Goal: Task Accomplishment & Management: Manage account settings

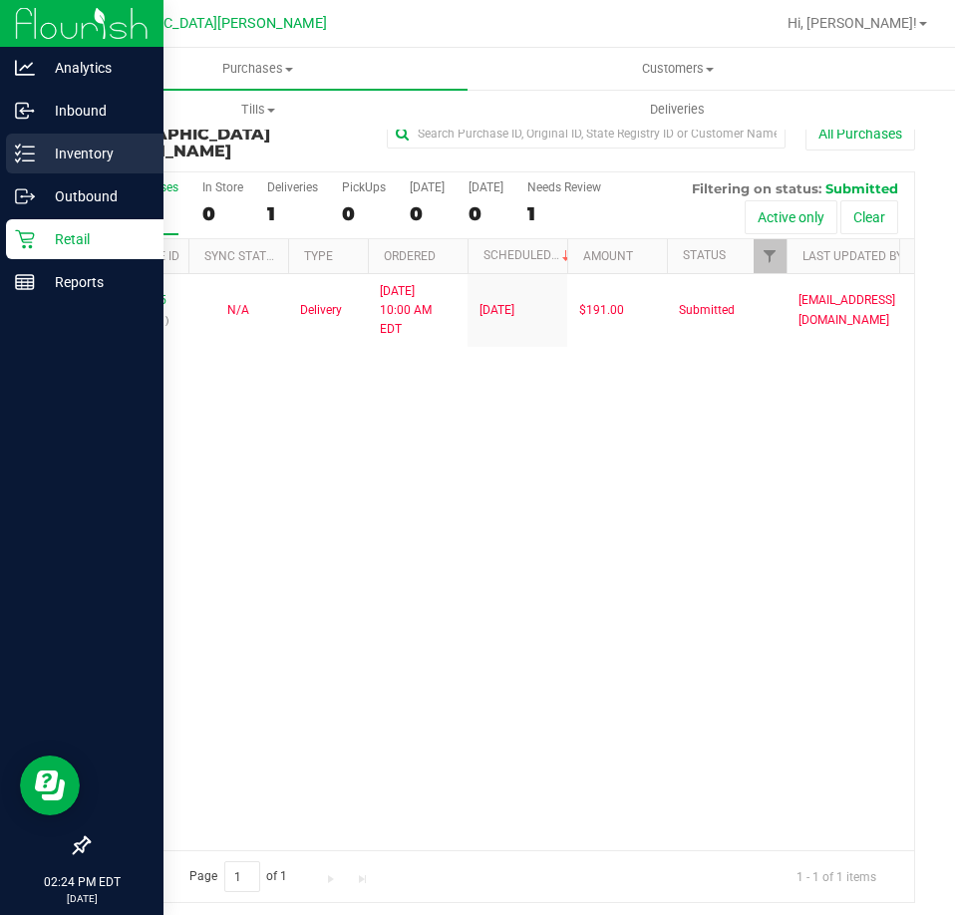
drag, startPoint x: 31, startPoint y: 157, endPoint x: 112, endPoint y: 167, distance: 81.4
click at [34, 157] on icon at bounding box center [25, 154] width 20 height 20
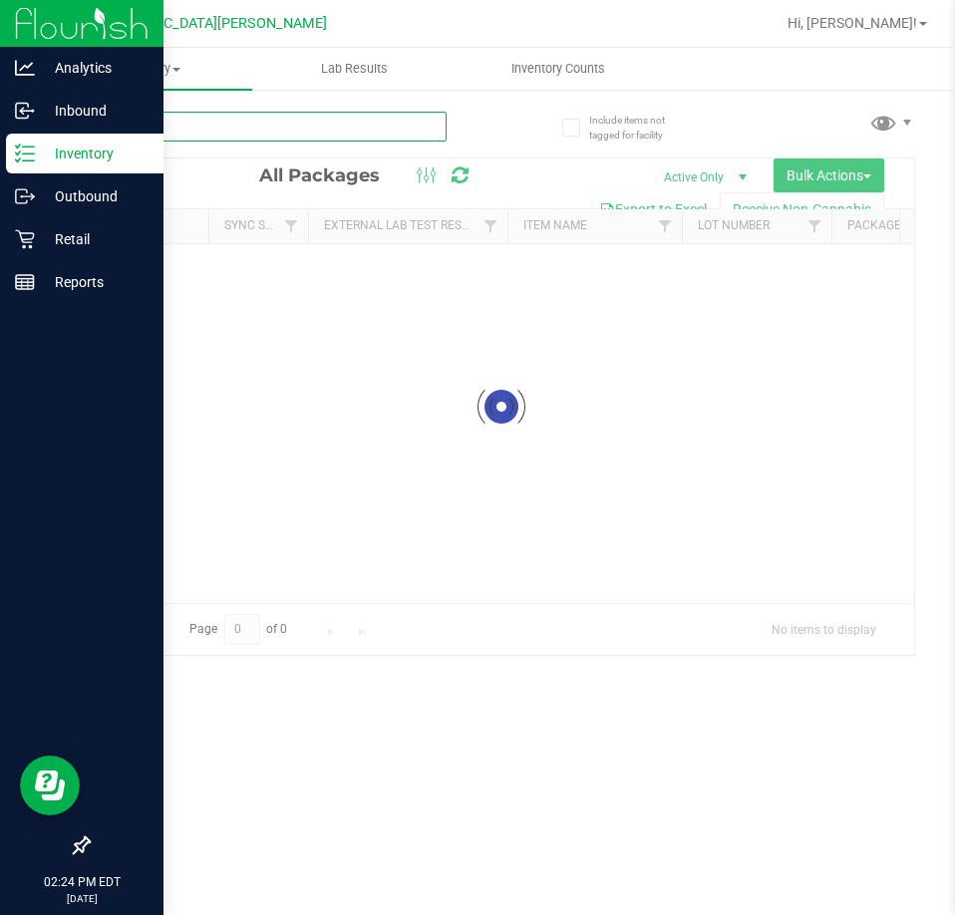
click at [184, 123] on input "text" at bounding box center [267, 127] width 359 height 30
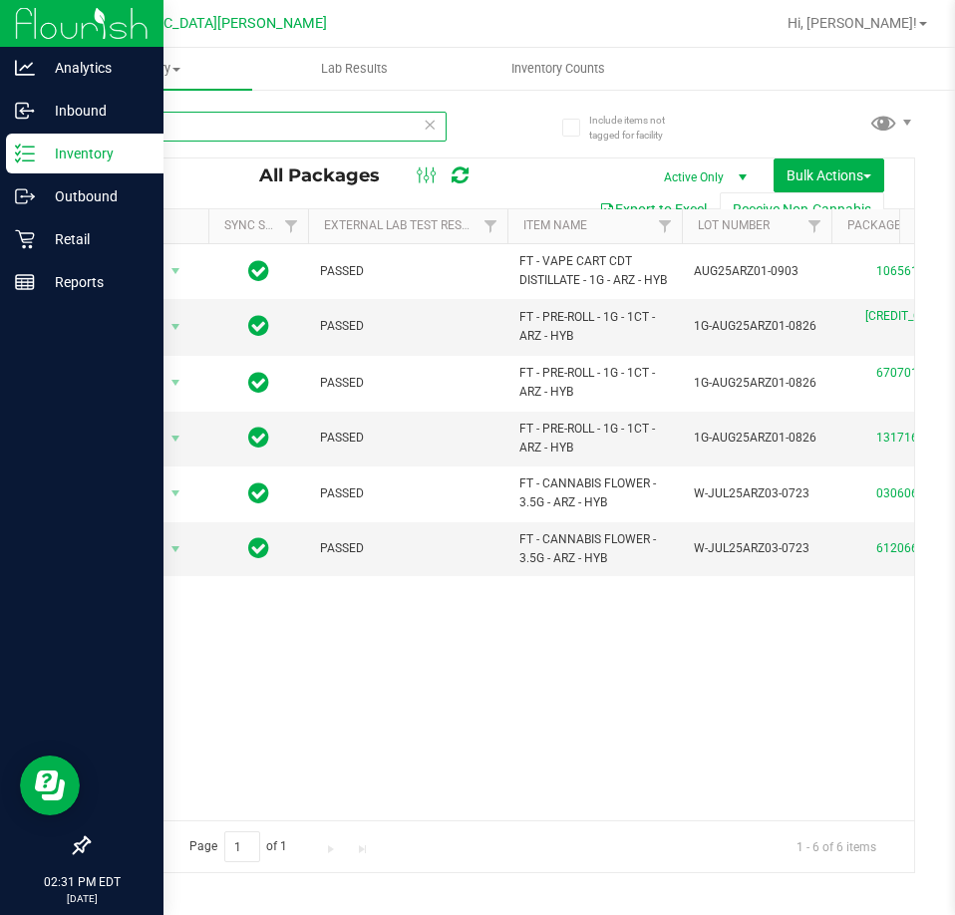
click at [194, 130] on input "arz" at bounding box center [267, 127] width 359 height 30
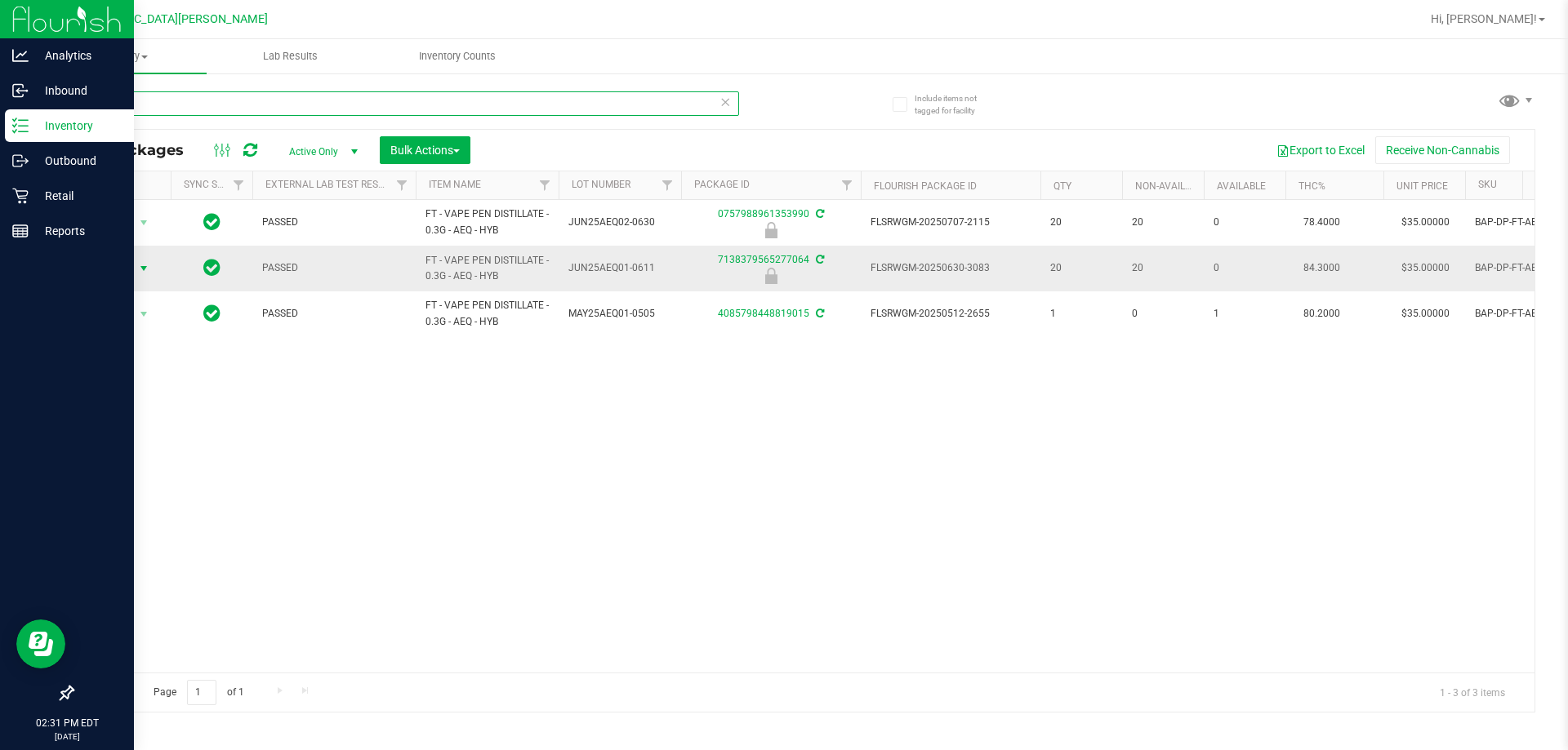
type input "aeq"
click at [126, 273] on span "Action" at bounding box center [111, 269] width 44 height 23
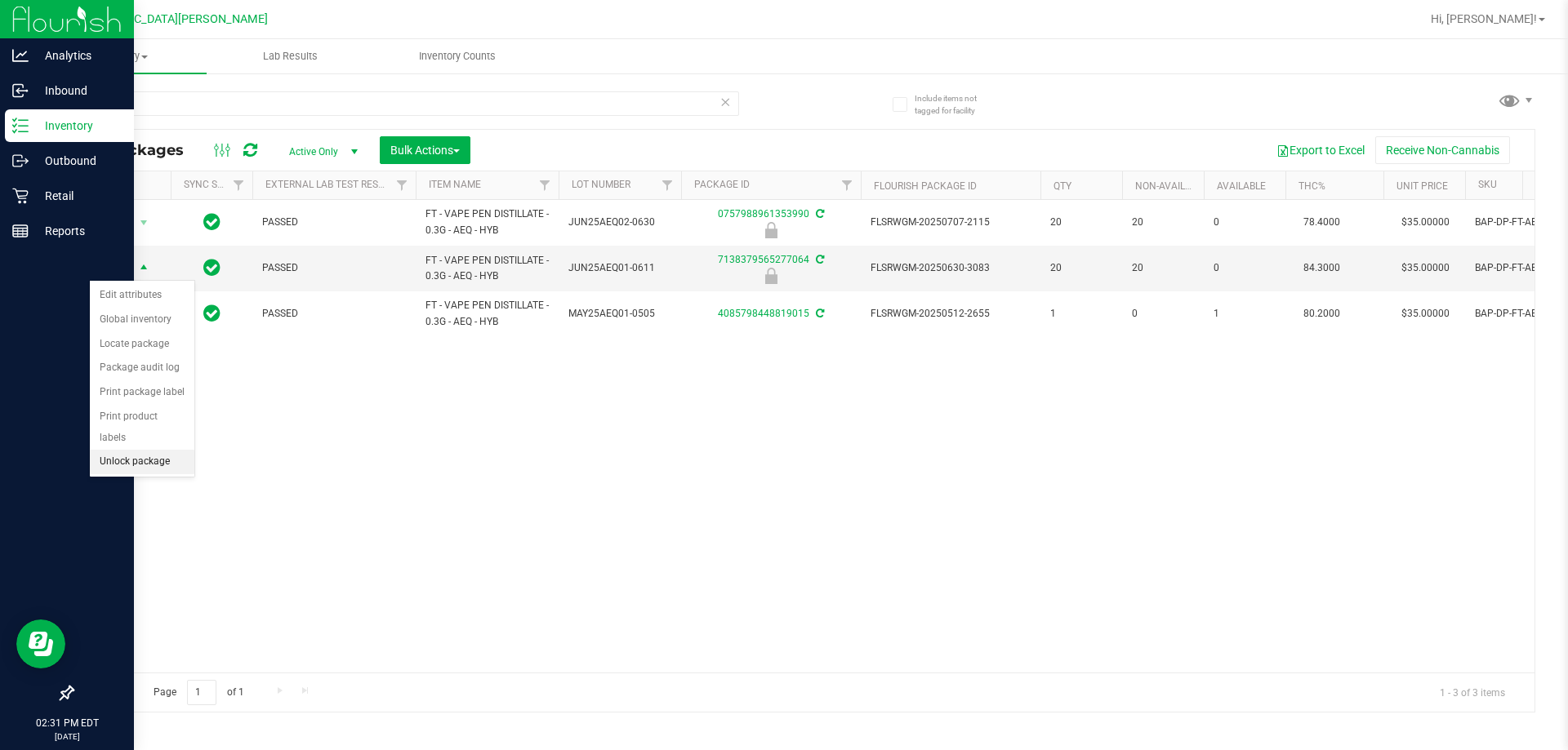
click at [147, 450] on li "Unlock package" at bounding box center [143, 462] width 105 height 25
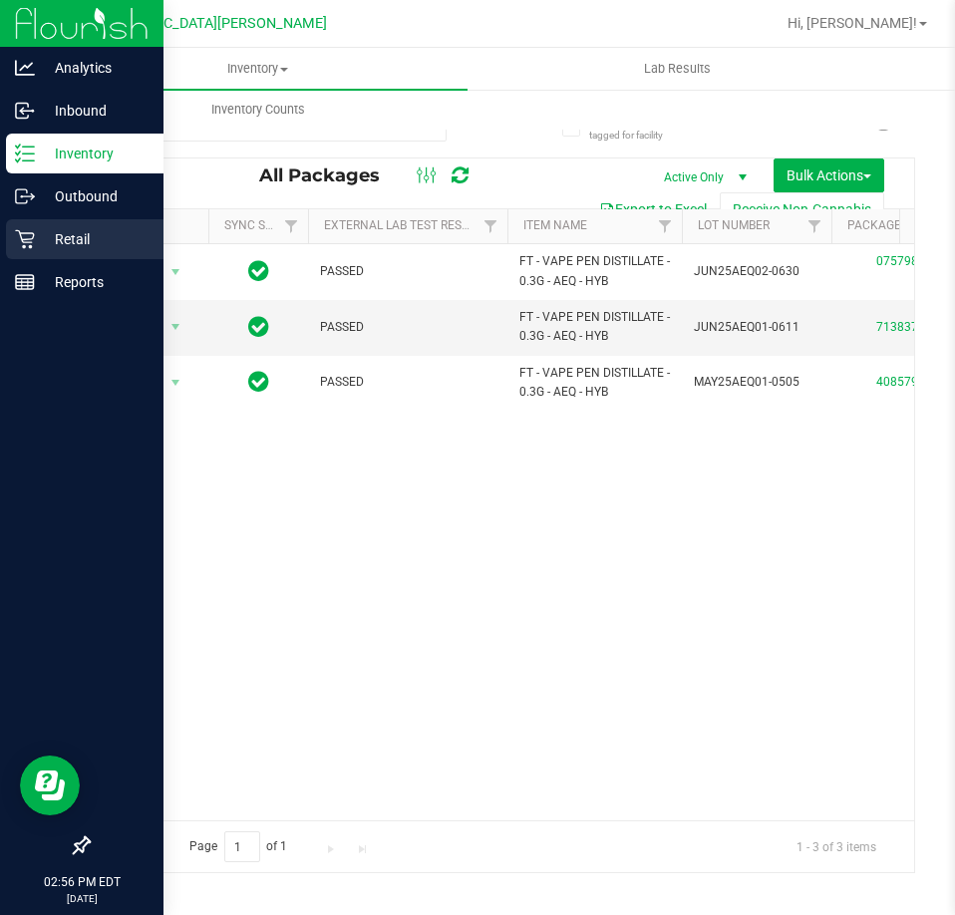
click at [26, 232] on icon at bounding box center [25, 239] width 20 height 20
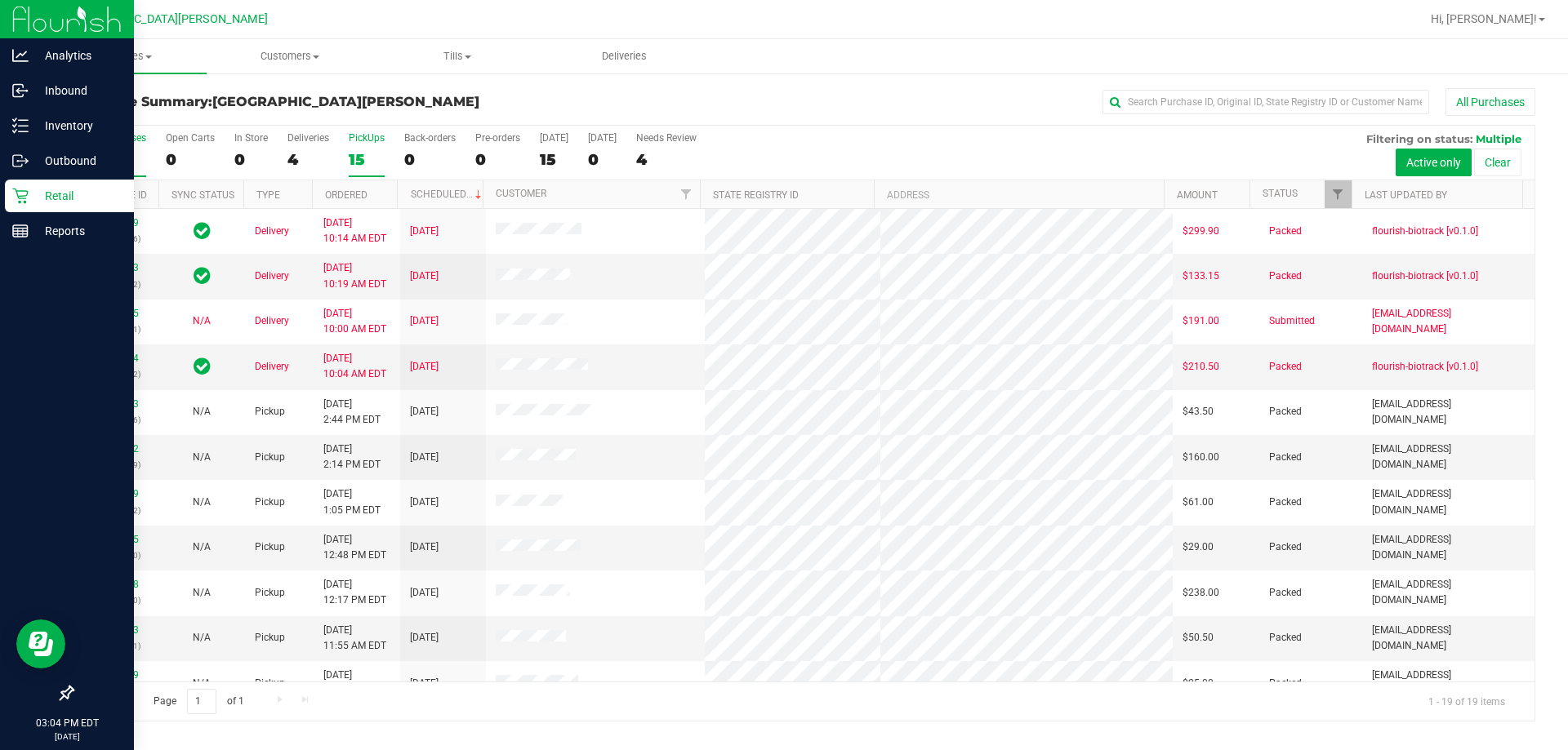
click at [374, 144] on label "PickUps 15" at bounding box center [367, 155] width 36 height 45
click at [0, 0] on input "PickUps 15" at bounding box center [0, 0] width 0 height 0
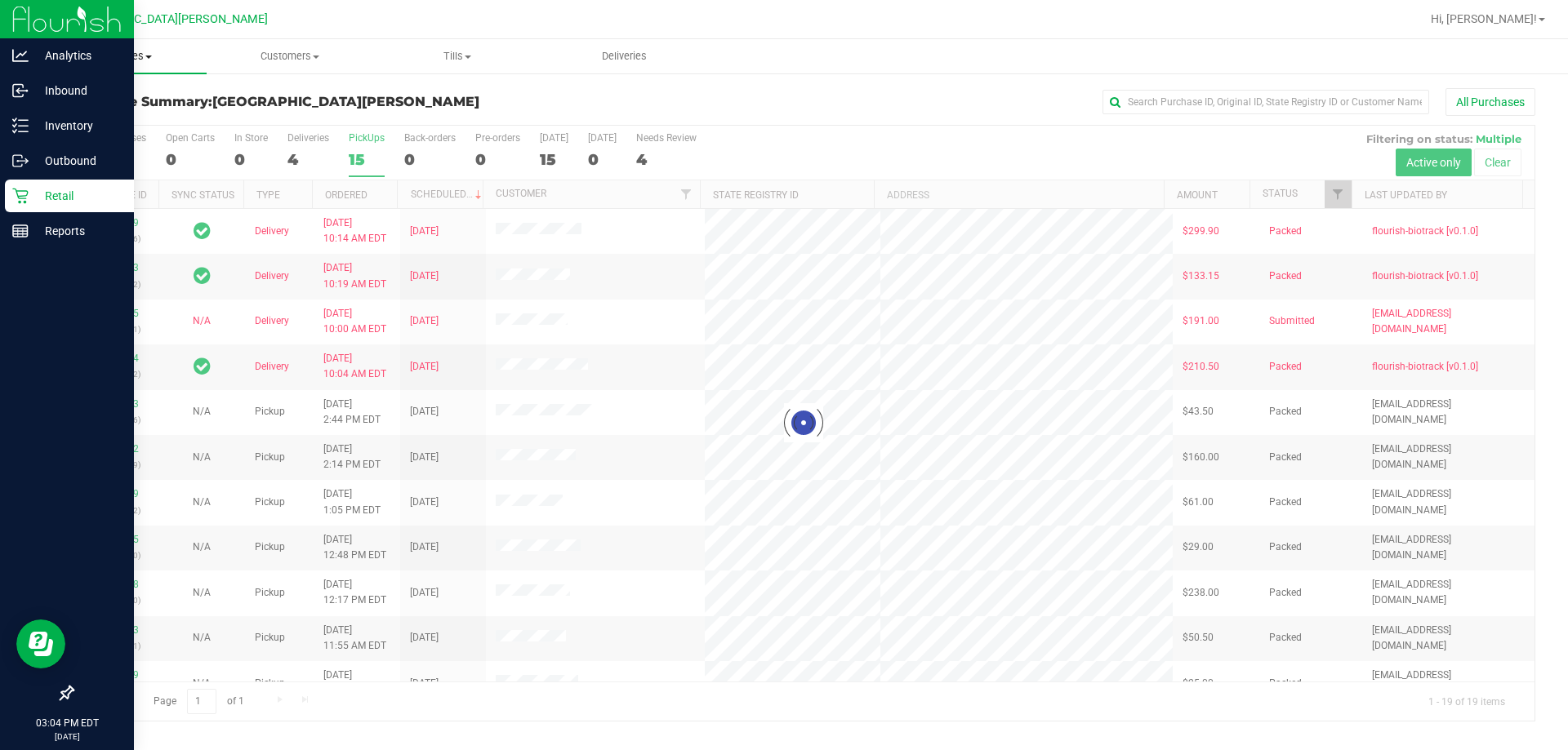
click at [114, 51] on span "Purchases" at bounding box center [123, 56] width 167 height 15
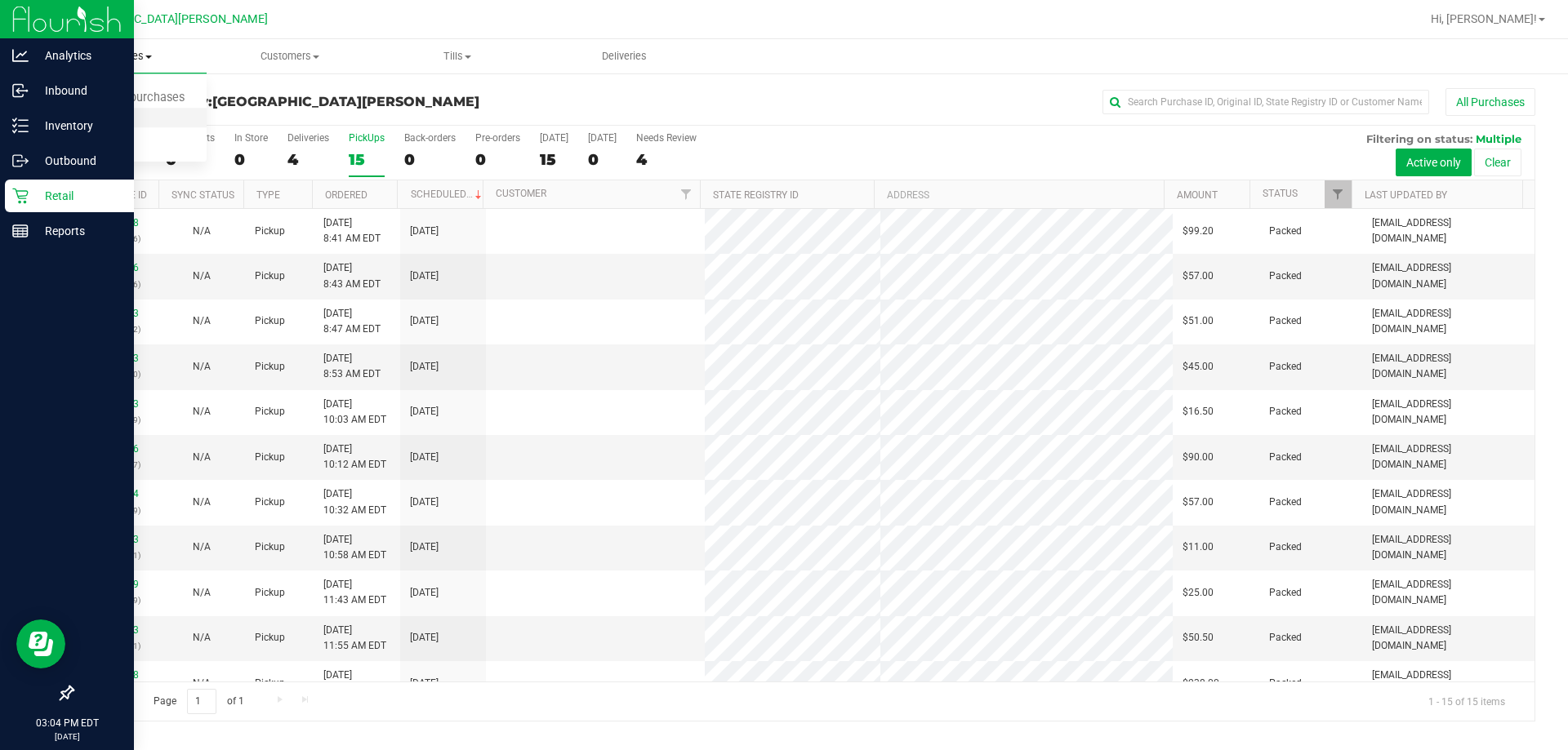
click at [89, 112] on span "Fulfillment" at bounding box center [90, 118] width 102 height 14
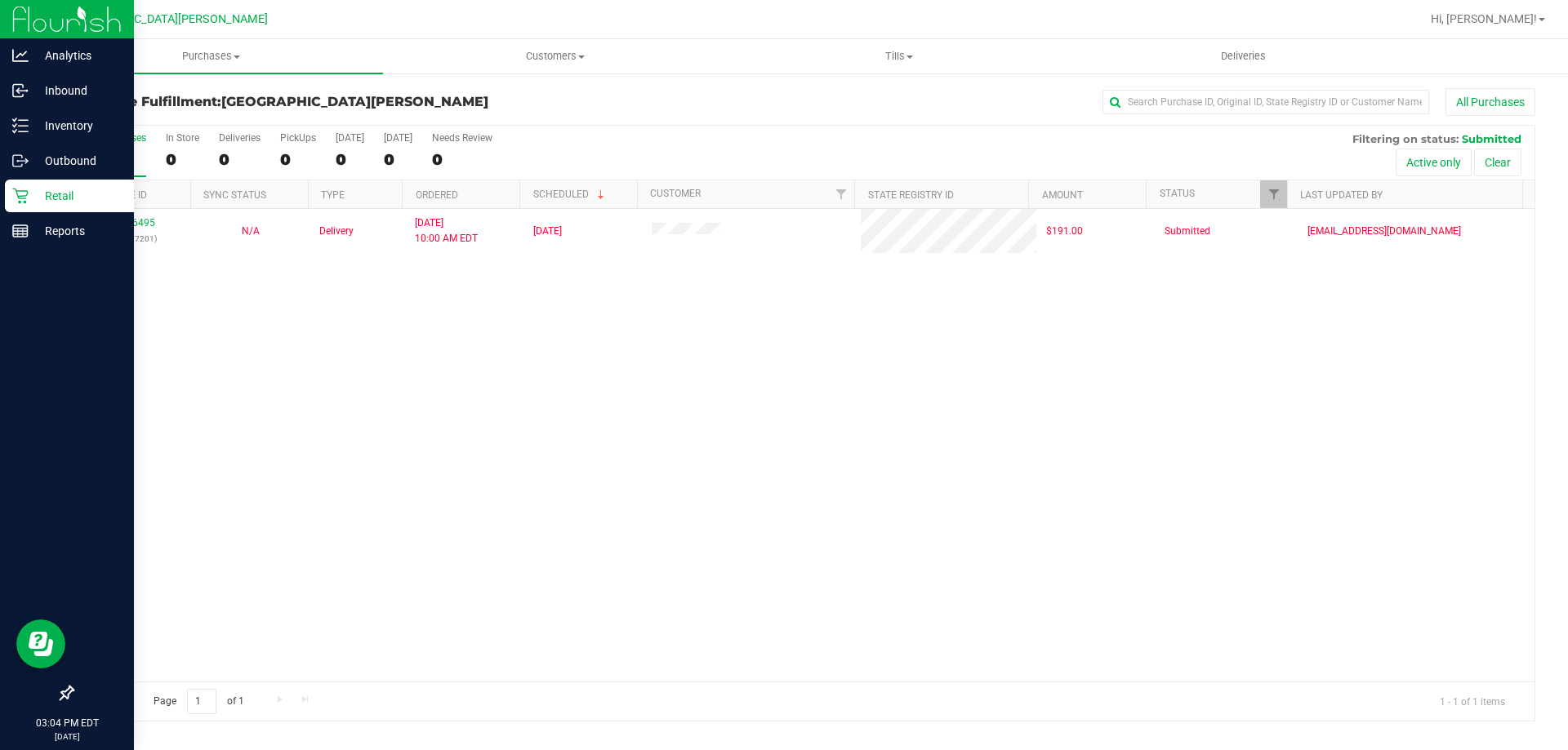
drag, startPoint x: 388, startPoint y: 581, endPoint x: 548, endPoint y: 23, distance: 580.5
click at [410, 571] on div "11936495 (322927201) N/A Delivery 9/12/2025 10:00 AM EDT 9/26/2025 $191.00 Subm…" at bounding box center [804, 445] width 1462 height 472
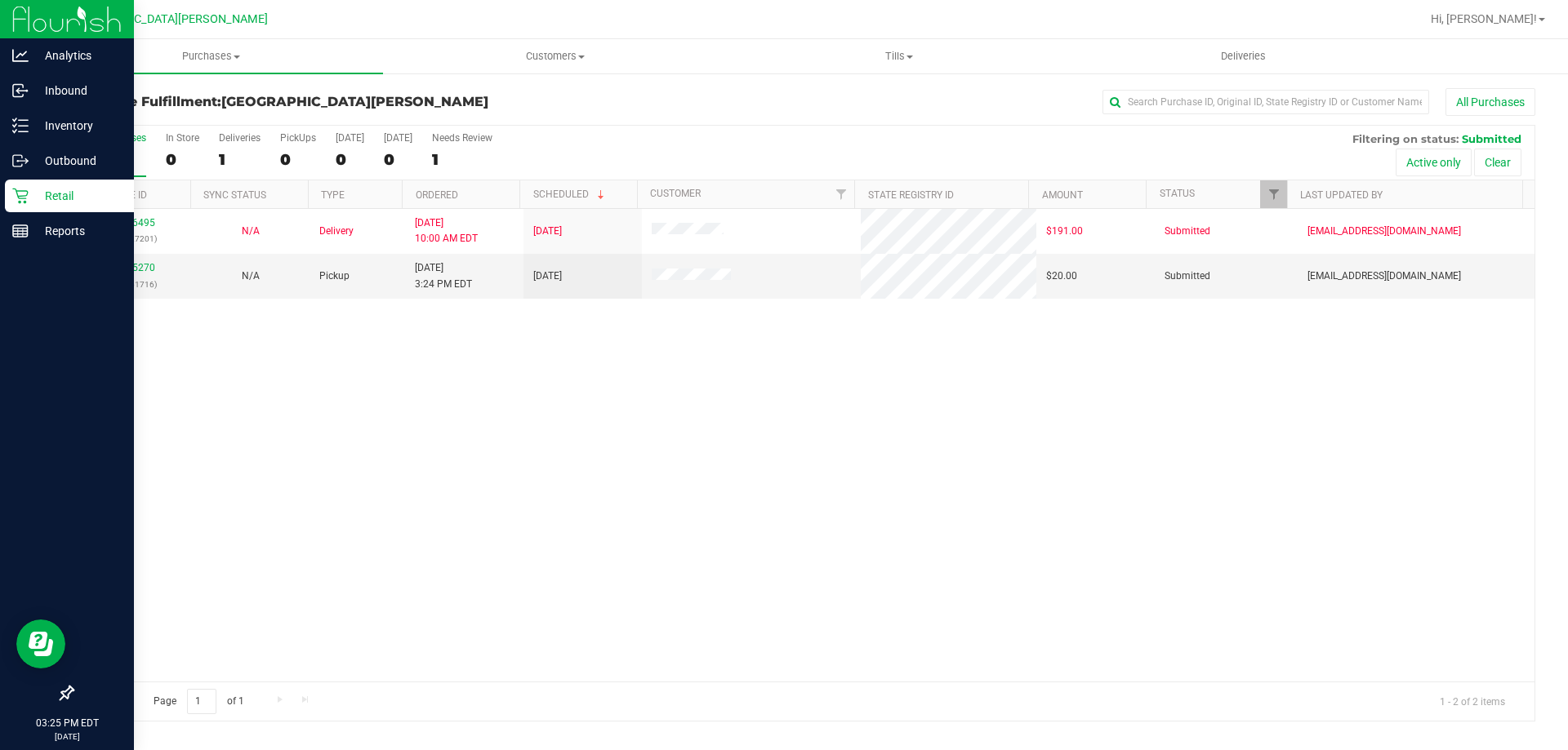
click at [671, 374] on div "11936495 (322927201) N/A Delivery 9/12/2025 10:00 AM EDT 9/26/2025 $191.00 Subm…" at bounding box center [804, 445] width 1462 height 472
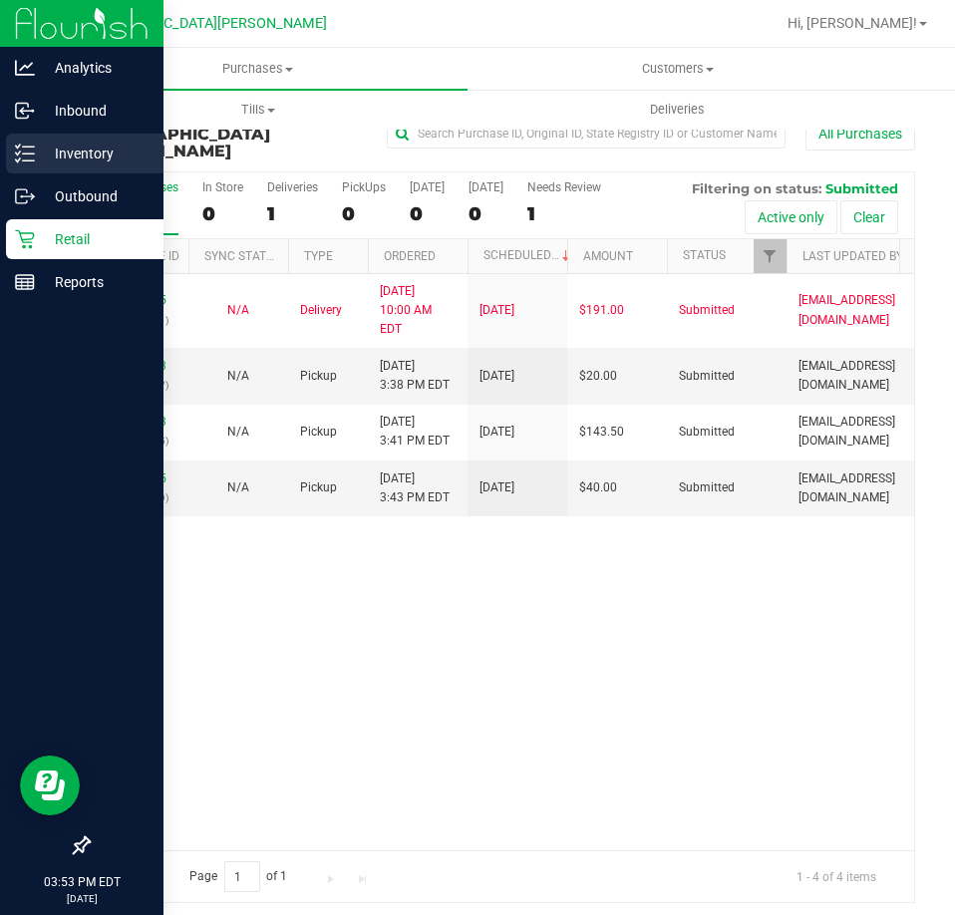
click at [35, 154] on p "Inventory" at bounding box center [95, 154] width 120 height 24
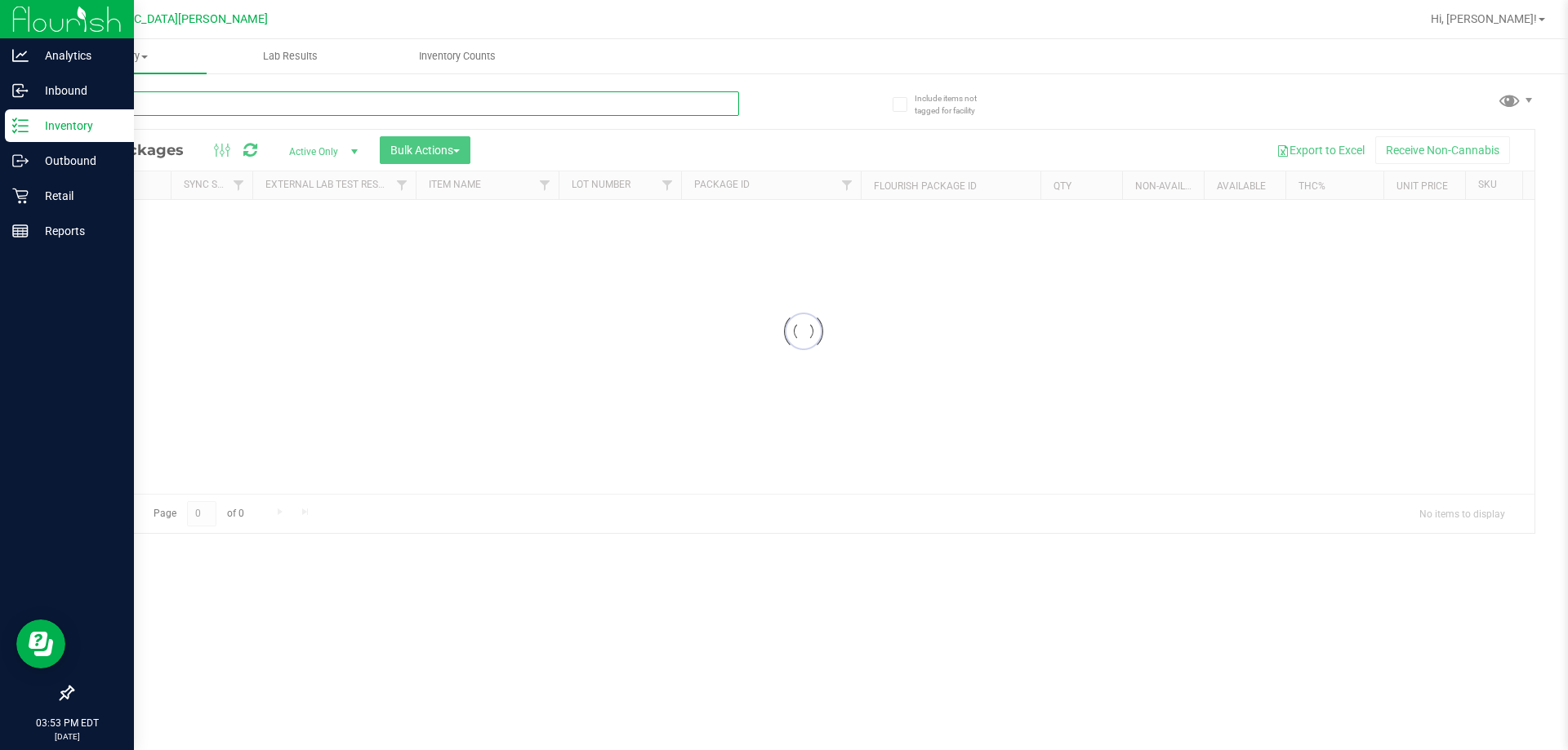
click at [244, 97] on input "text" at bounding box center [406, 104] width 668 height 25
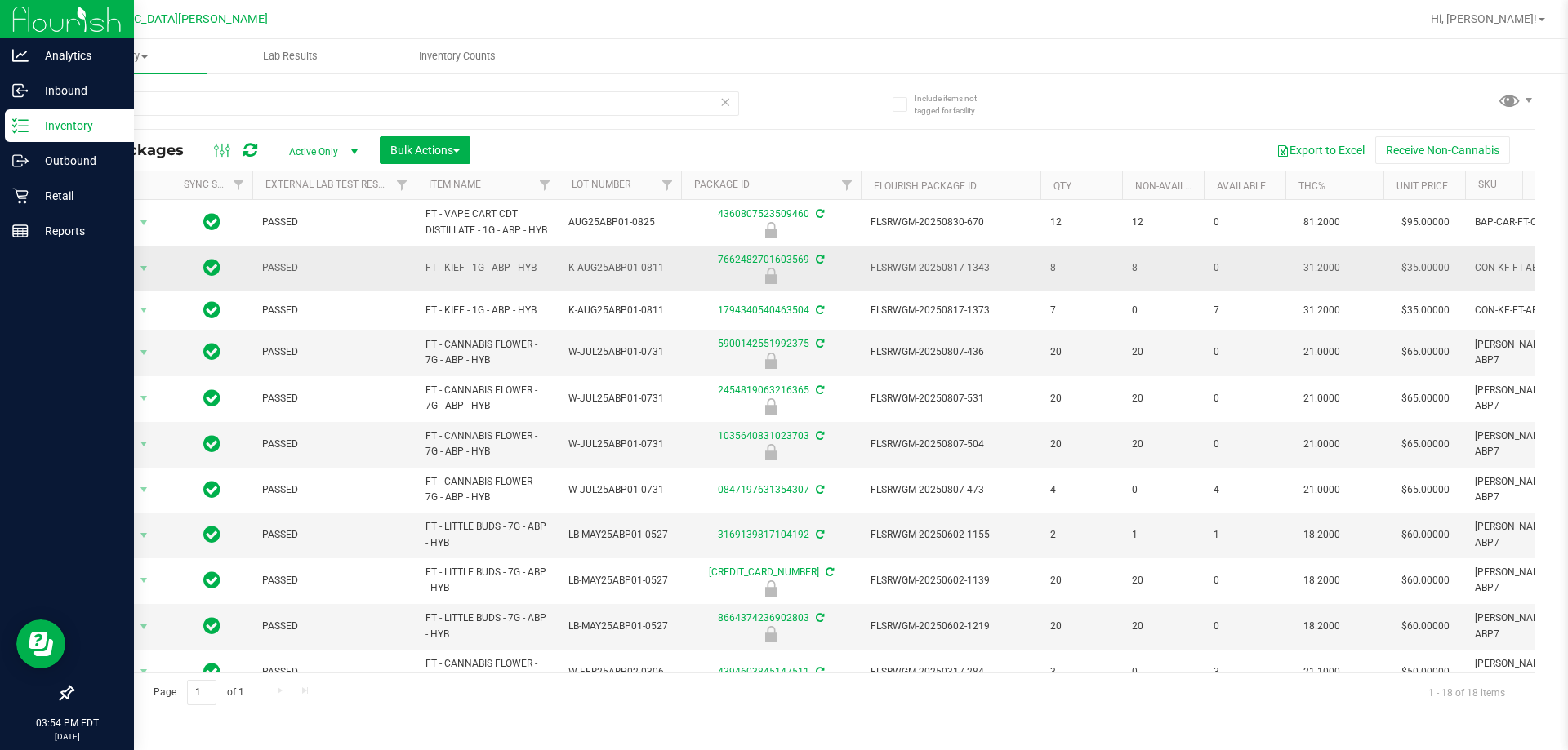
click at [467, 264] on td "FT - KIEF - 1G - ABP - HYB" at bounding box center [487, 269] width 143 height 46
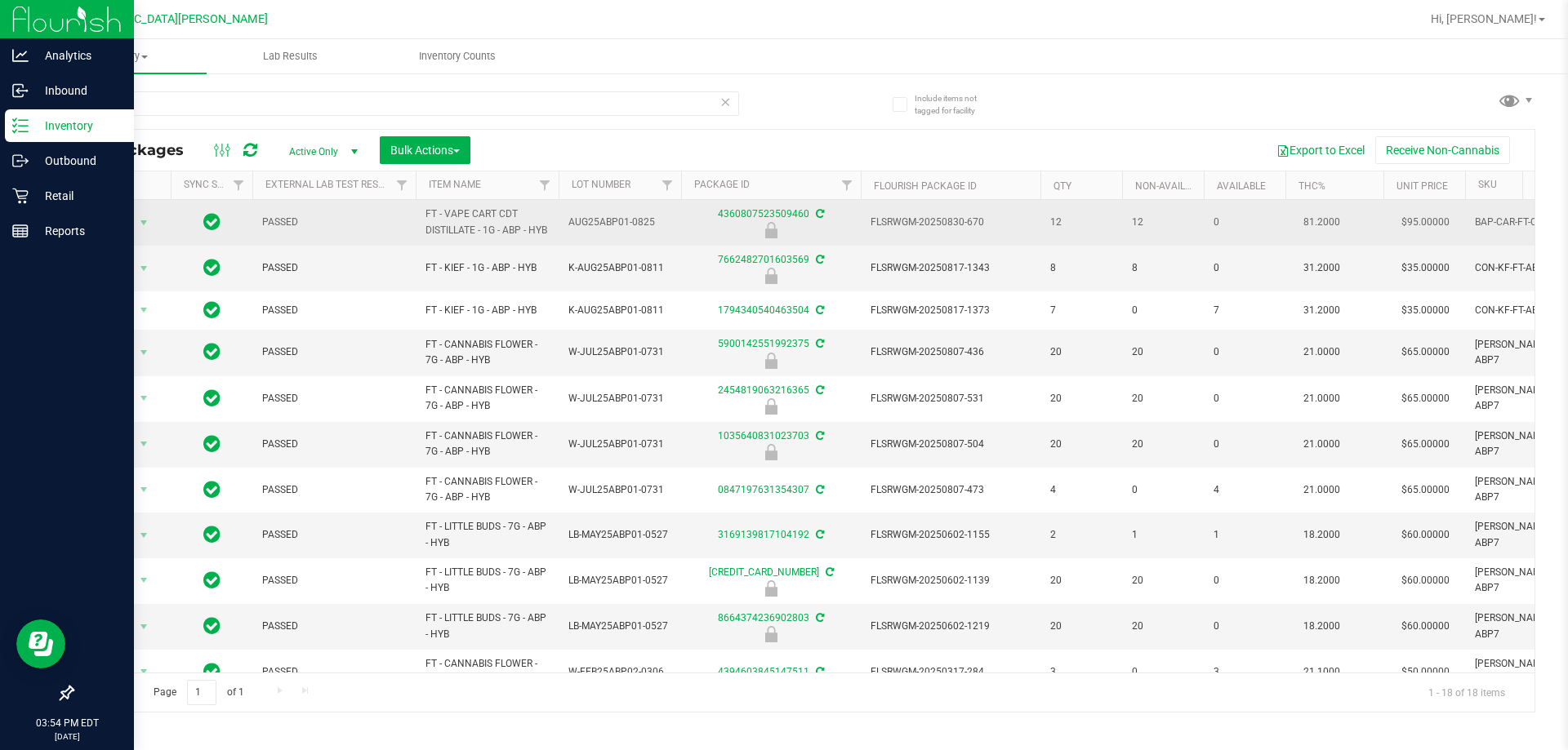
click at [470, 227] on span "FT - VAPE CART CDT DISTILLATE - 1G - ABP - HYB" at bounding box center [487, 222] width 124 height 31
copy tr "FT - VAPE CART CDT DISTILLATE - 1G - ABP - HYB"
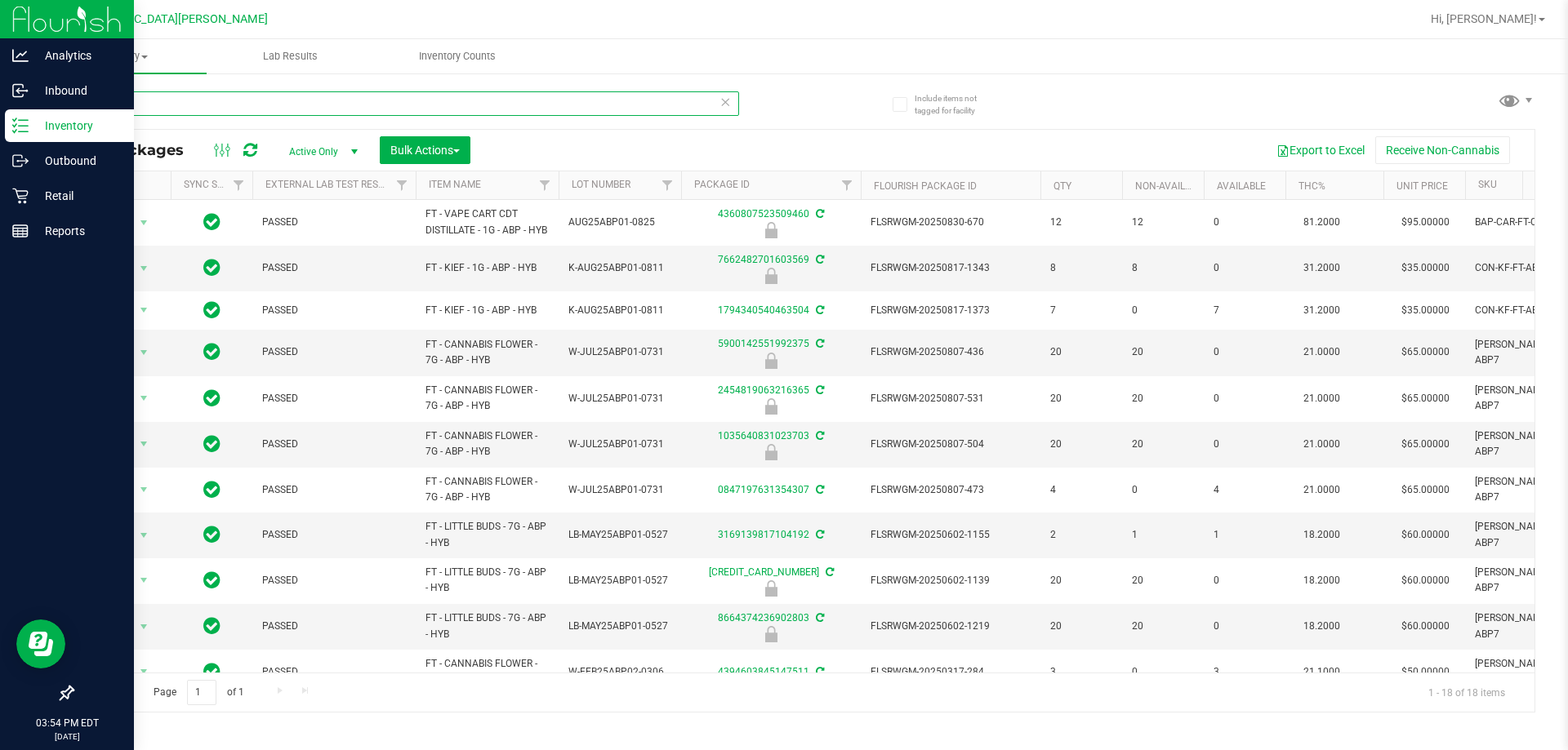
click at [247, 99] on input "abp" at bounding box center [406, 104] width 668 height 25
paste input "FT - VAPE CART CDT DISTILLATE - 1G - ABP - HYB"
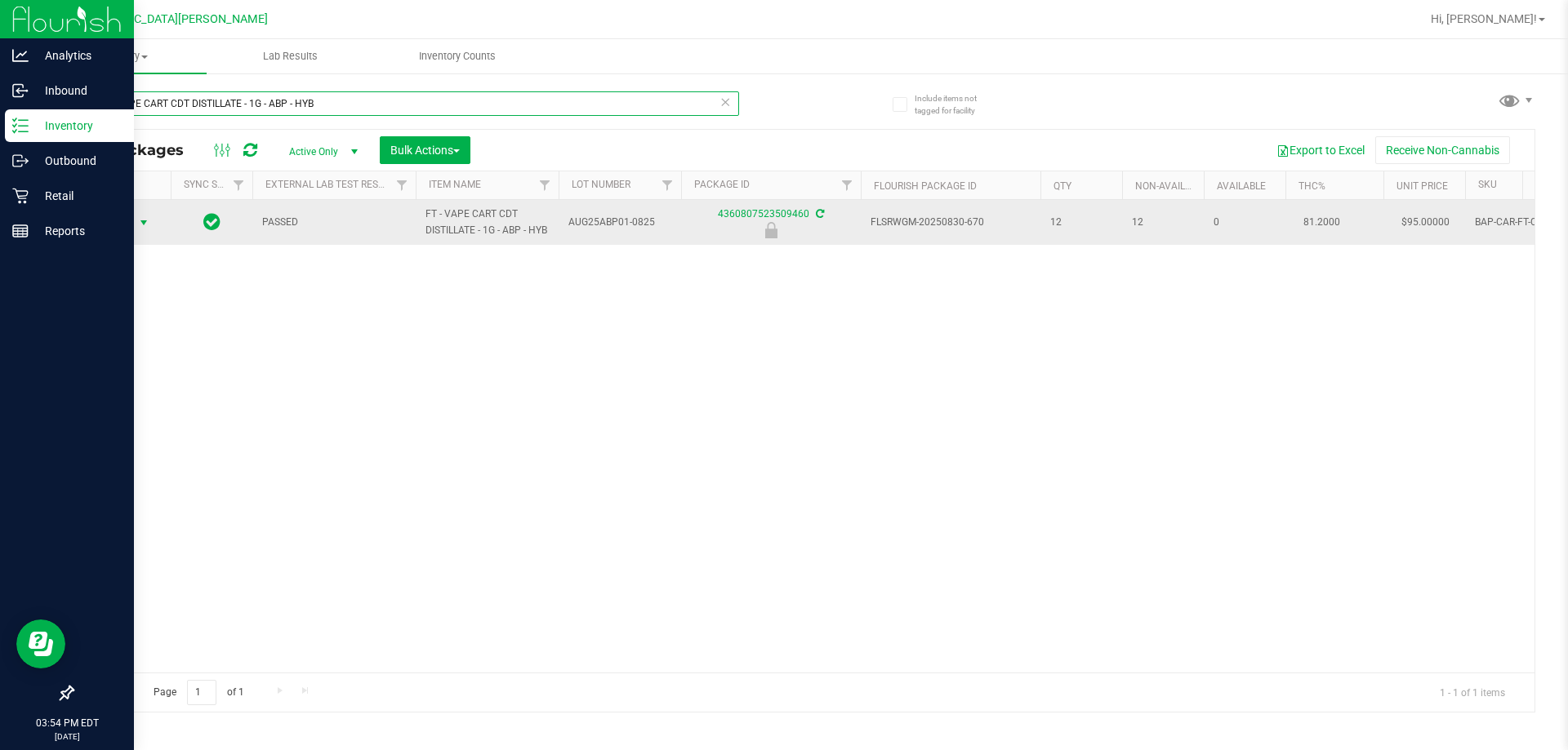
type input "FT - VAPE CART CDT DISTILLATE - 1G - ABP - HYB"
click at [118, 227] on span "Action" at bounding box center [111, 223] width 44 height 23
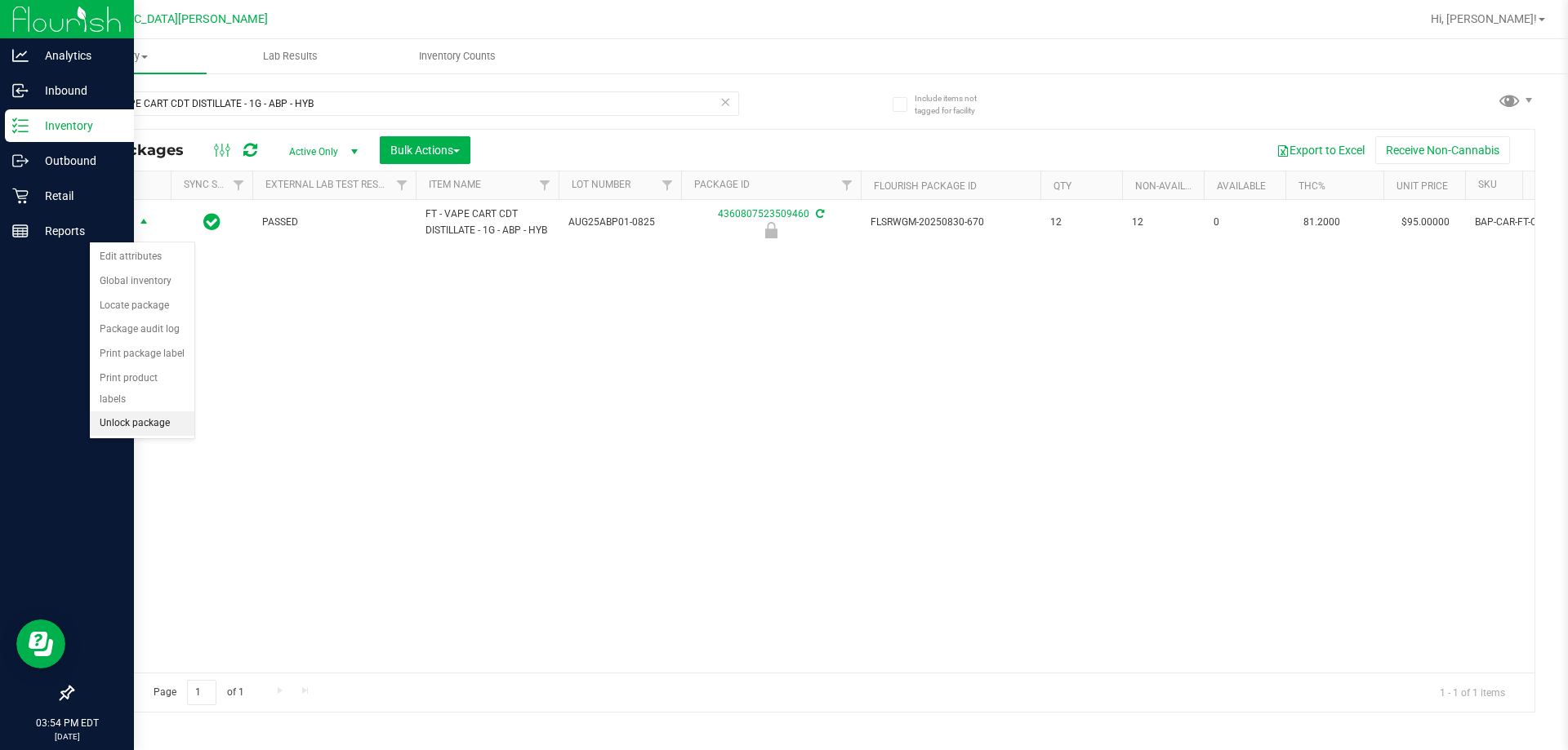
click at [131, 411] on li "Unlock package" at bounding box center [143, 423] width 105 height 25
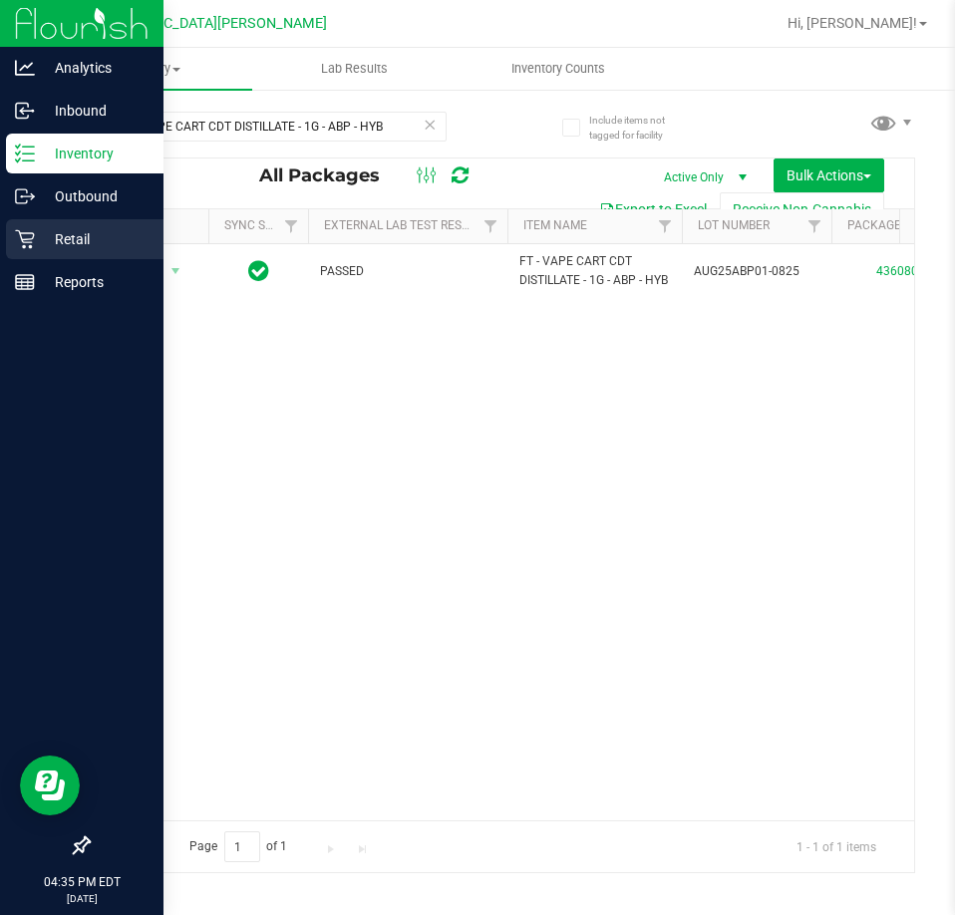
click at [35, 250] on p "Retail" at bounding box center [95, 239] width 120 height 24
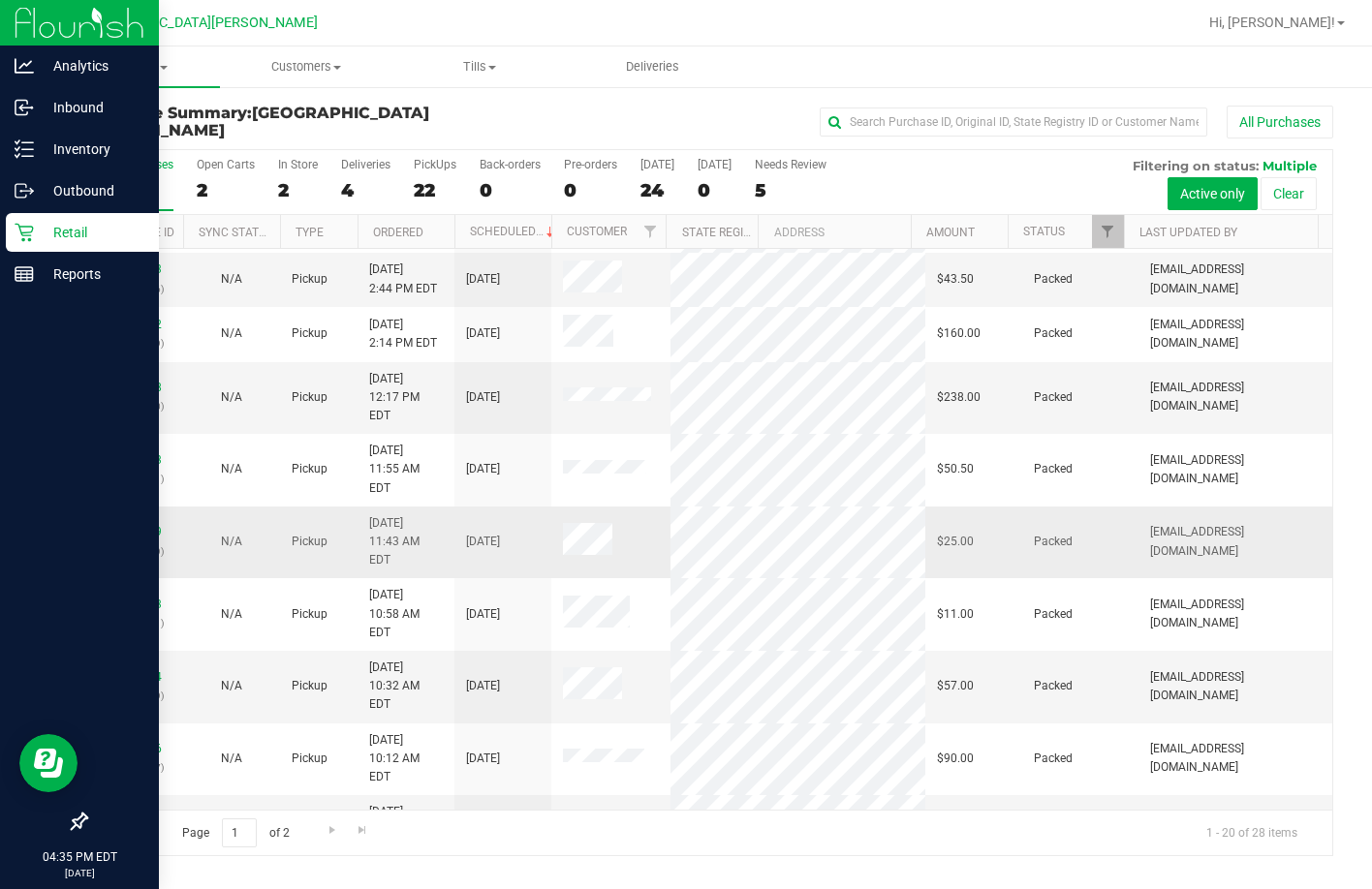
scroll to position [512, 0]
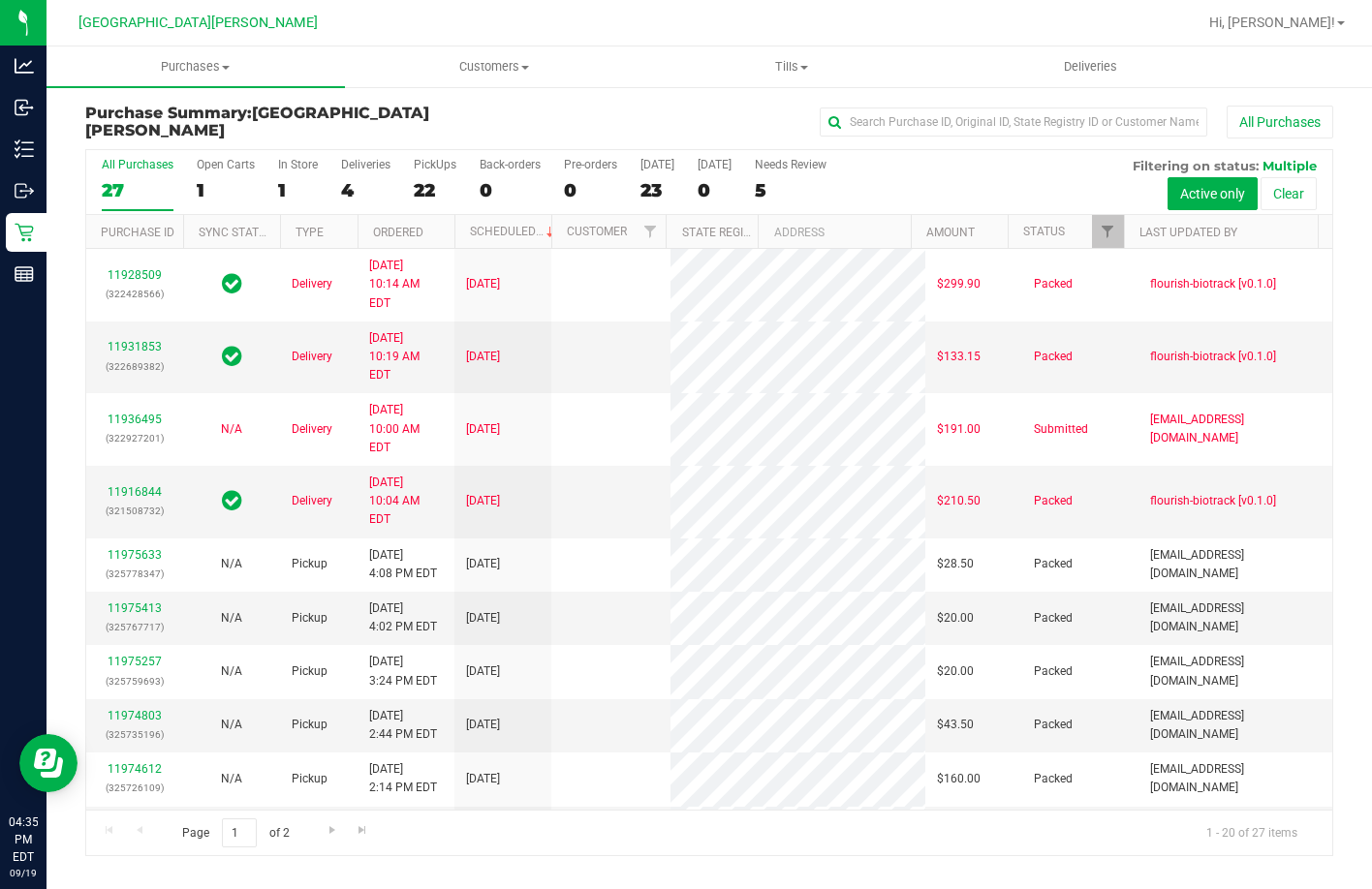
scroll to position [97, 0]
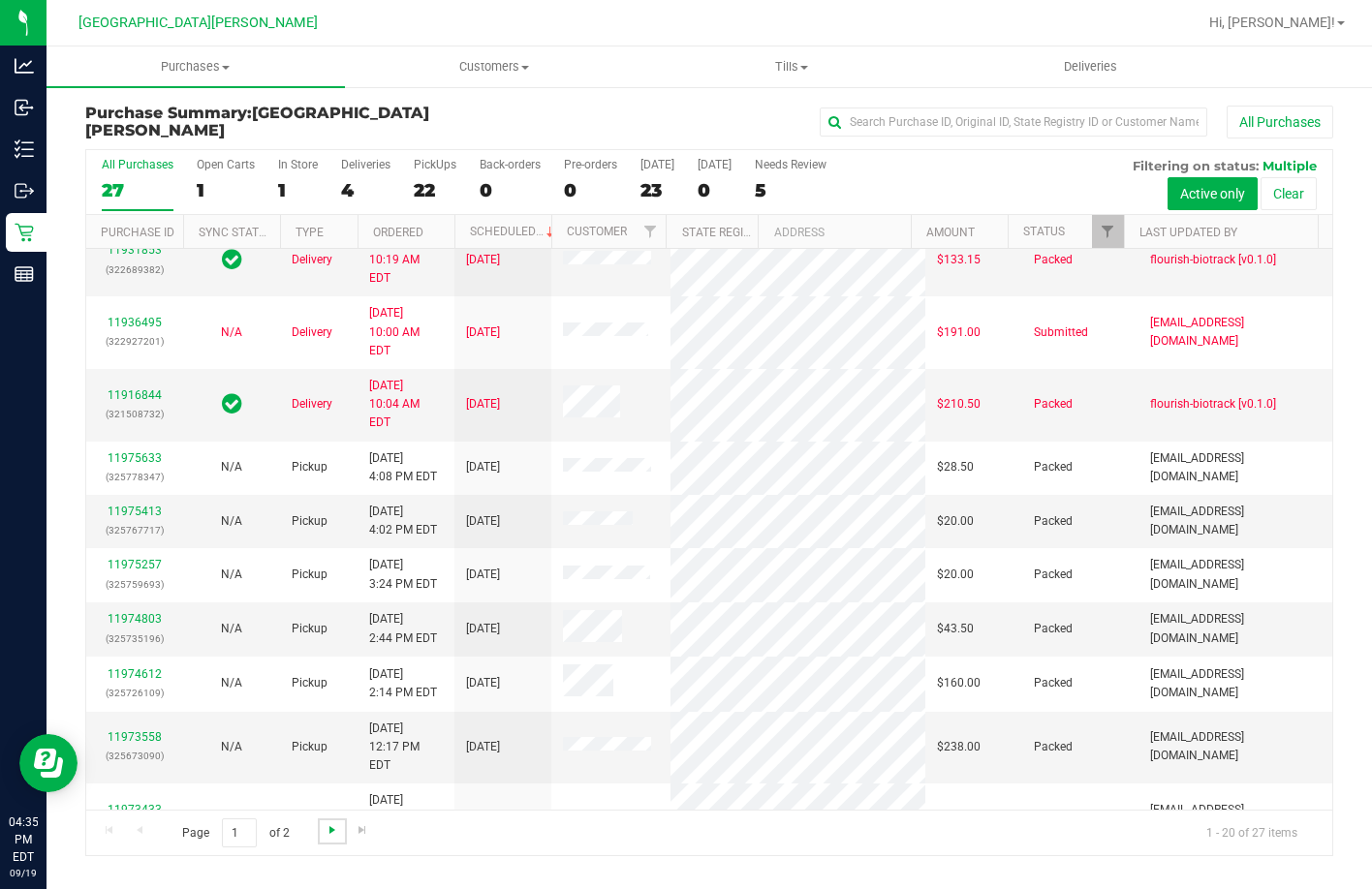
click at [333, 826] on span "Go to the next page" at bounding box center [332, 830] width 16 height 16
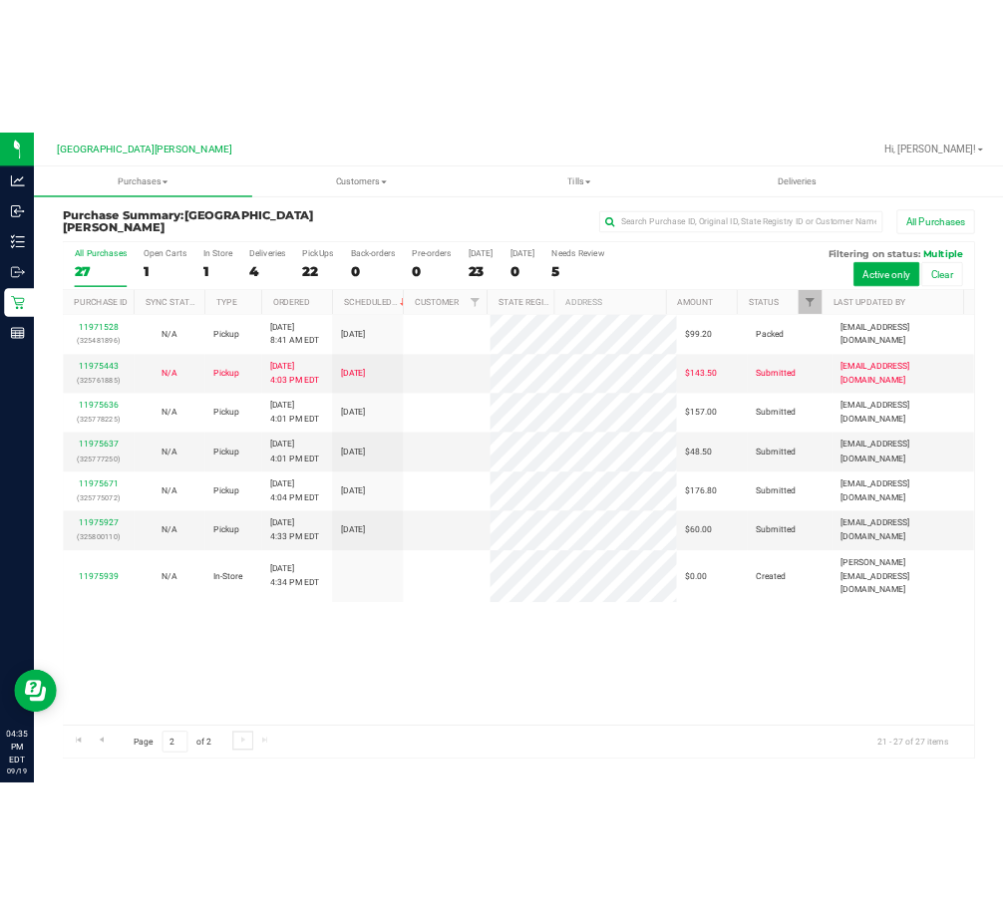
scroll to position [0, 0]
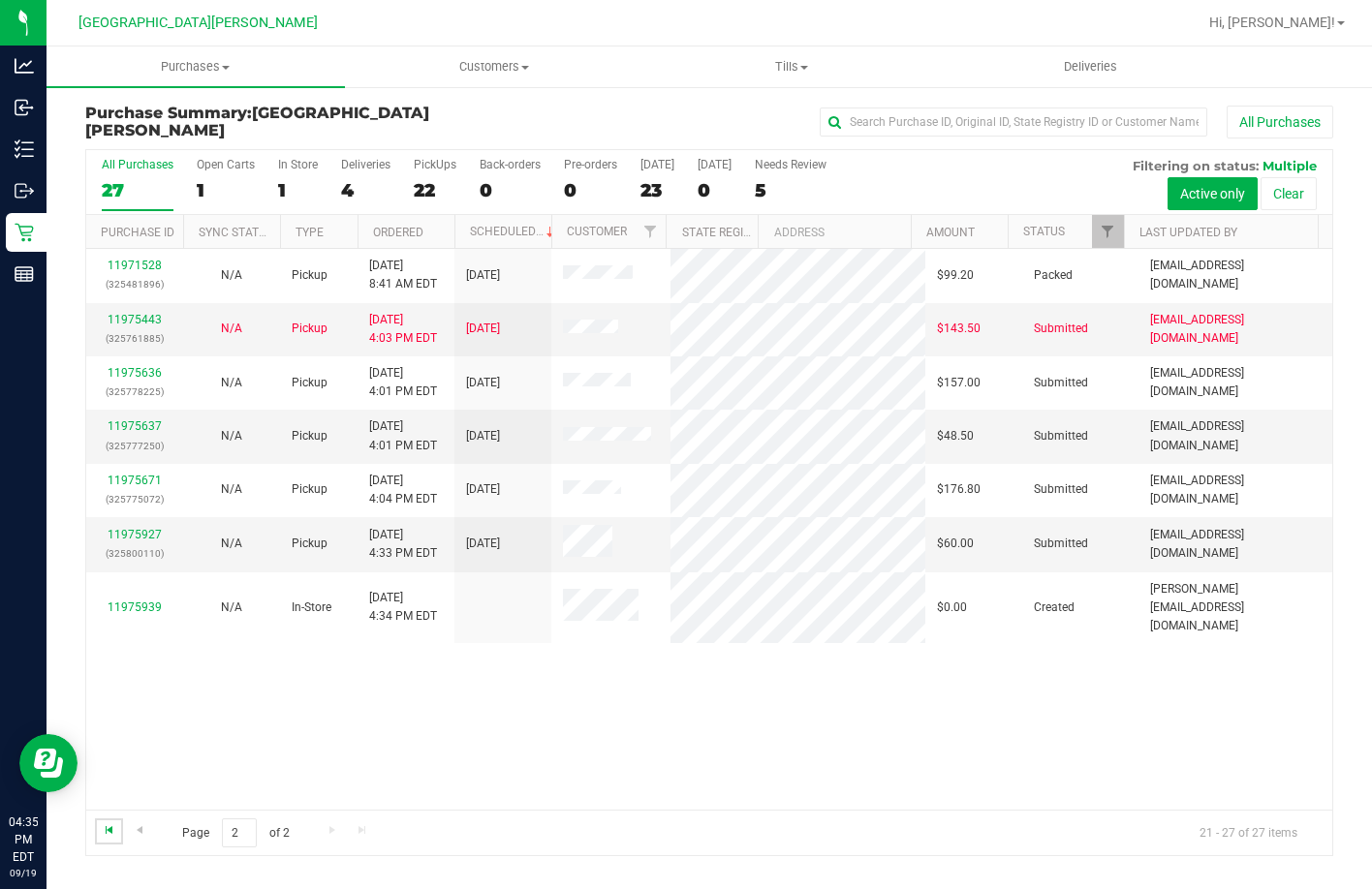
click at [107, 830] on span "Go to the first page" at bounding box center [110, 830] width 16 height 16
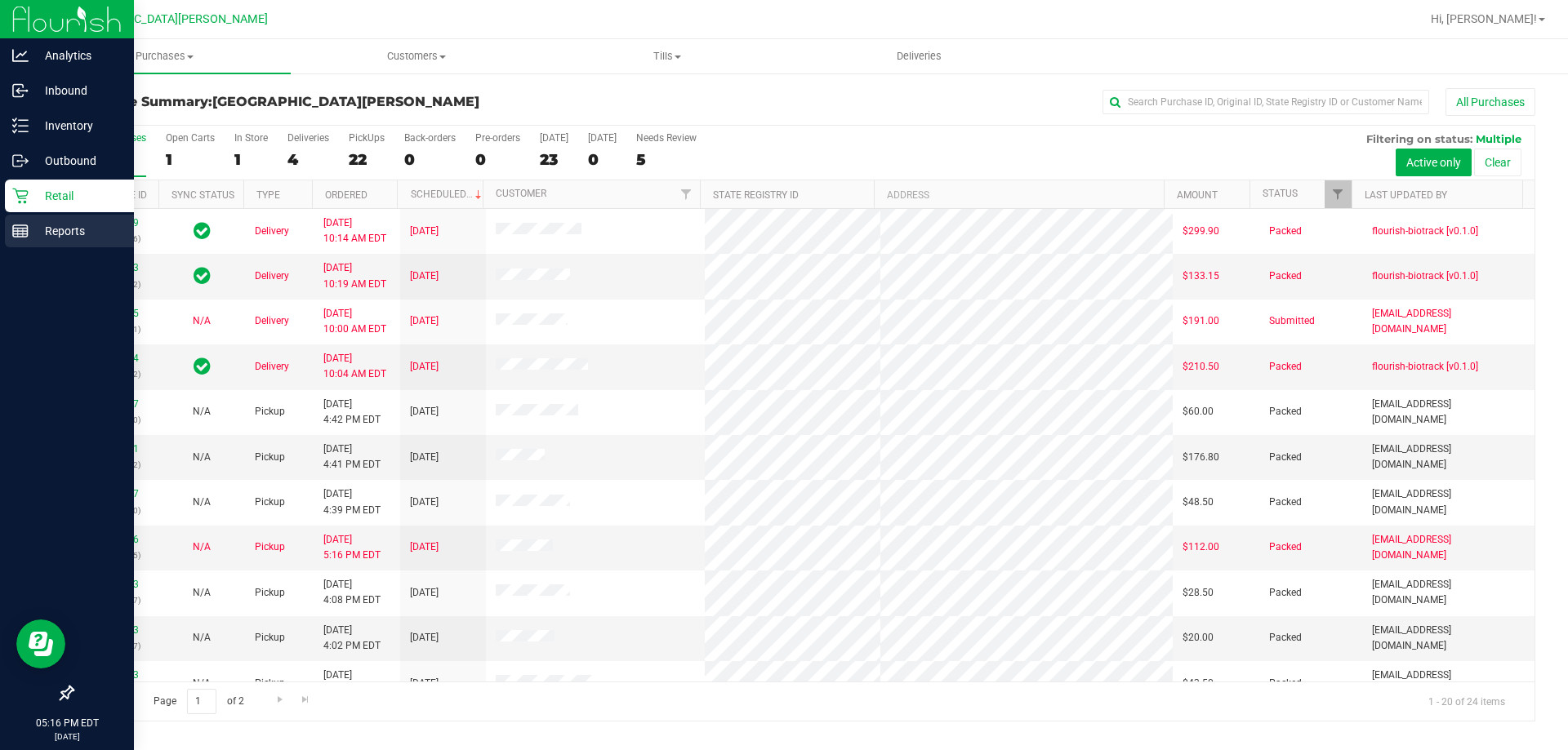
click at [62, 231] on p "Reports" at bounding box center [78, 231] width 98 height 20
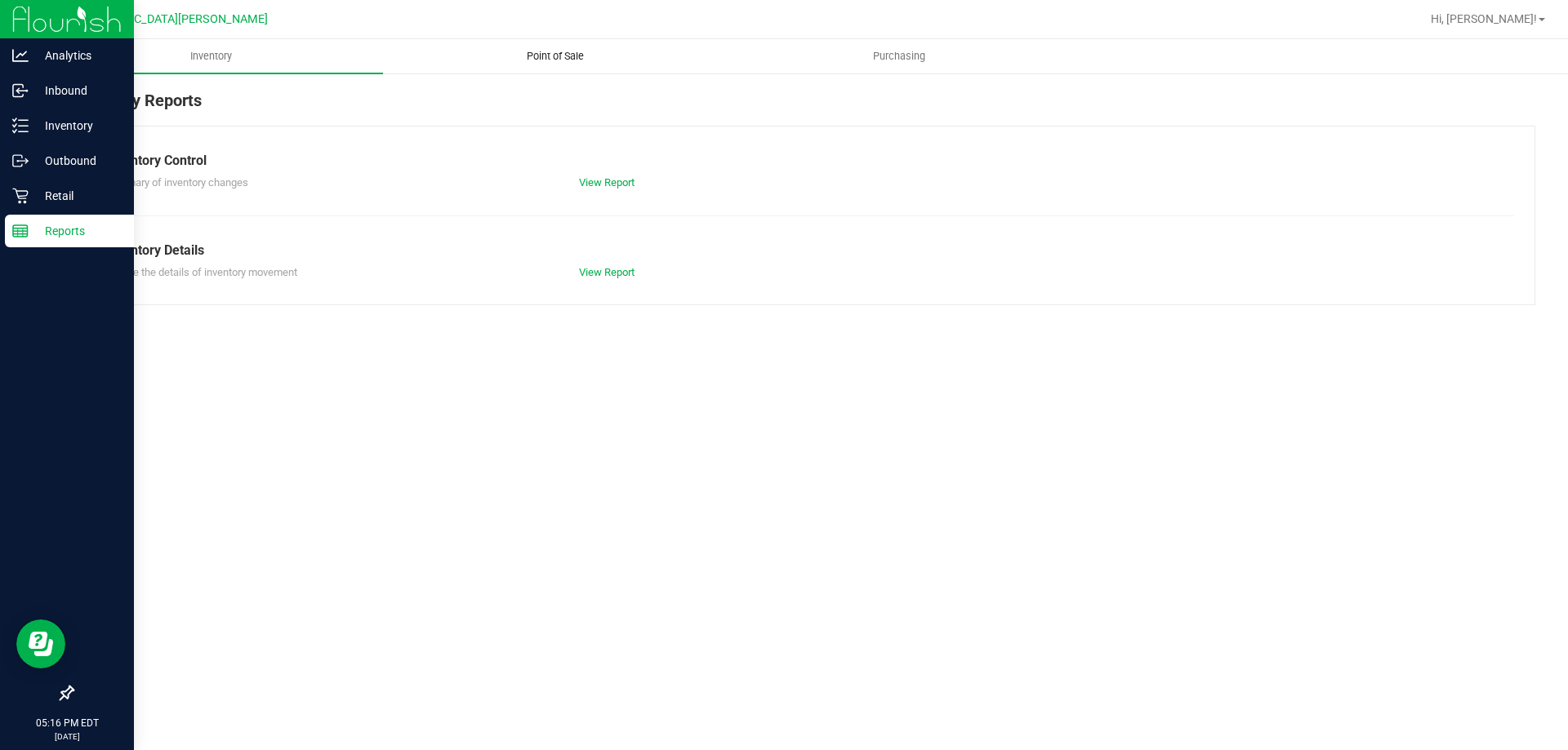
click at [566, 56] on span "Point of Sale" at bounding box center [555, 56] width 102 height 15
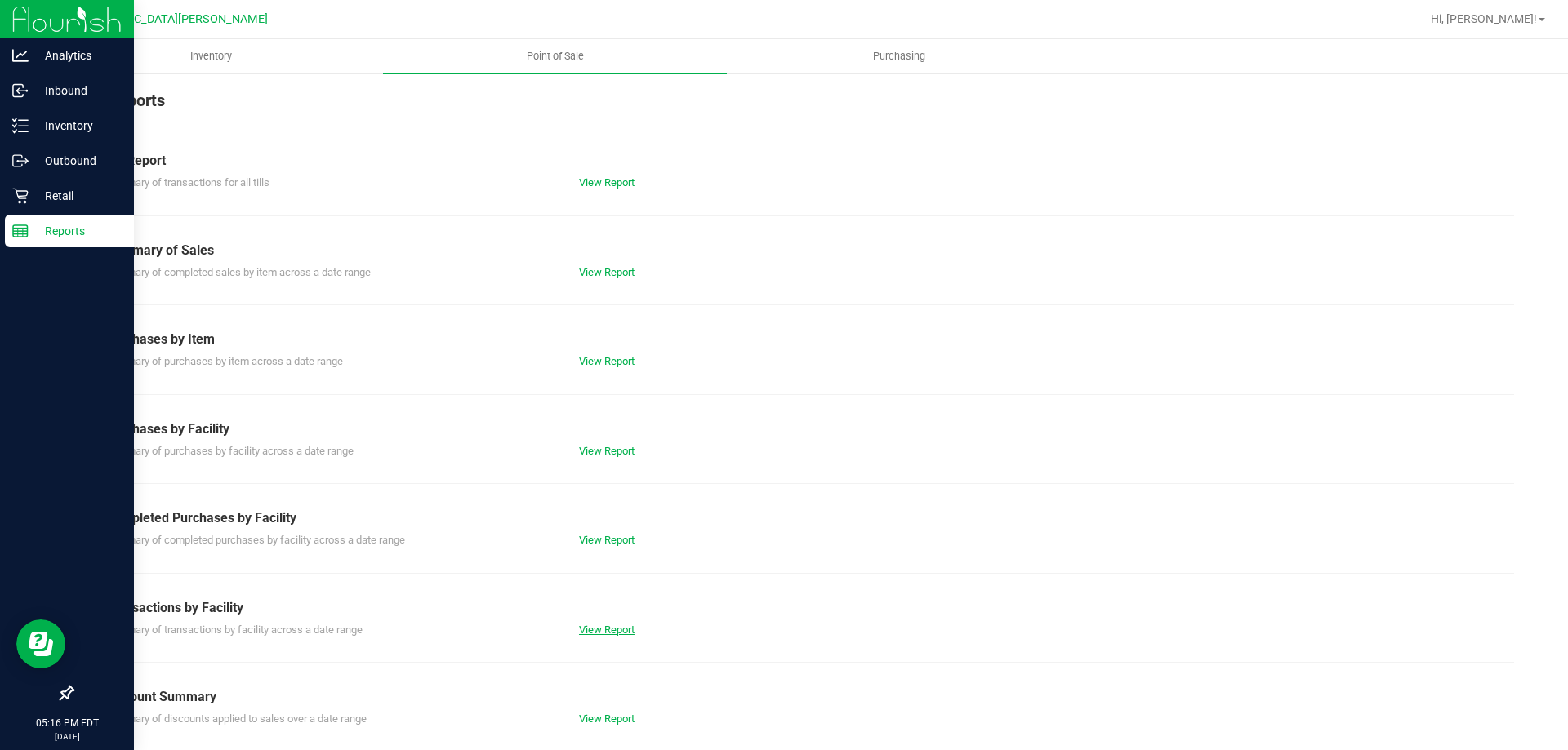
click at [600, 626] on link "View Report" at bounding box center [607, 630] width 56 height 12
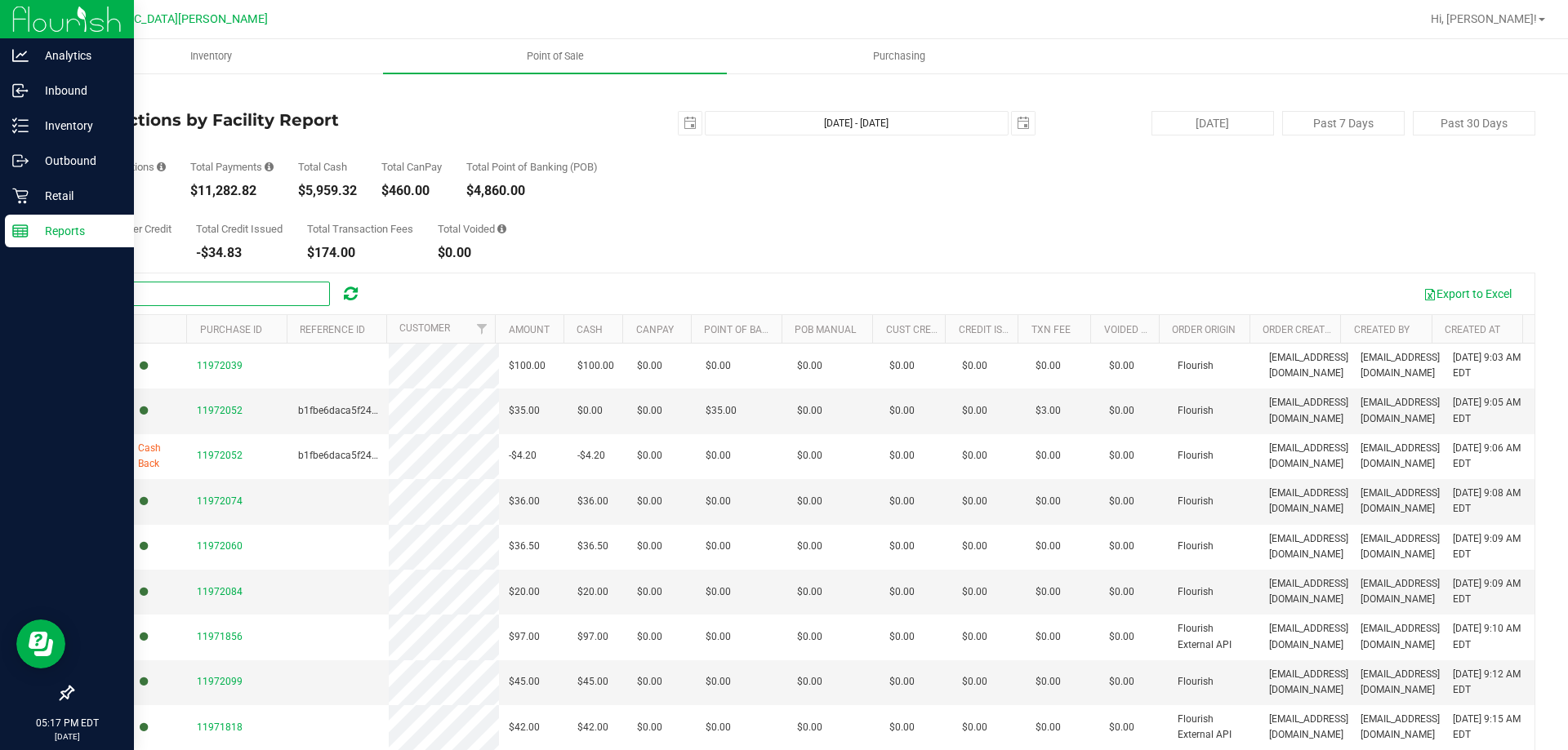
click at [126, 293] on input "text" at bounding box center [207, 294] width 245 height 25
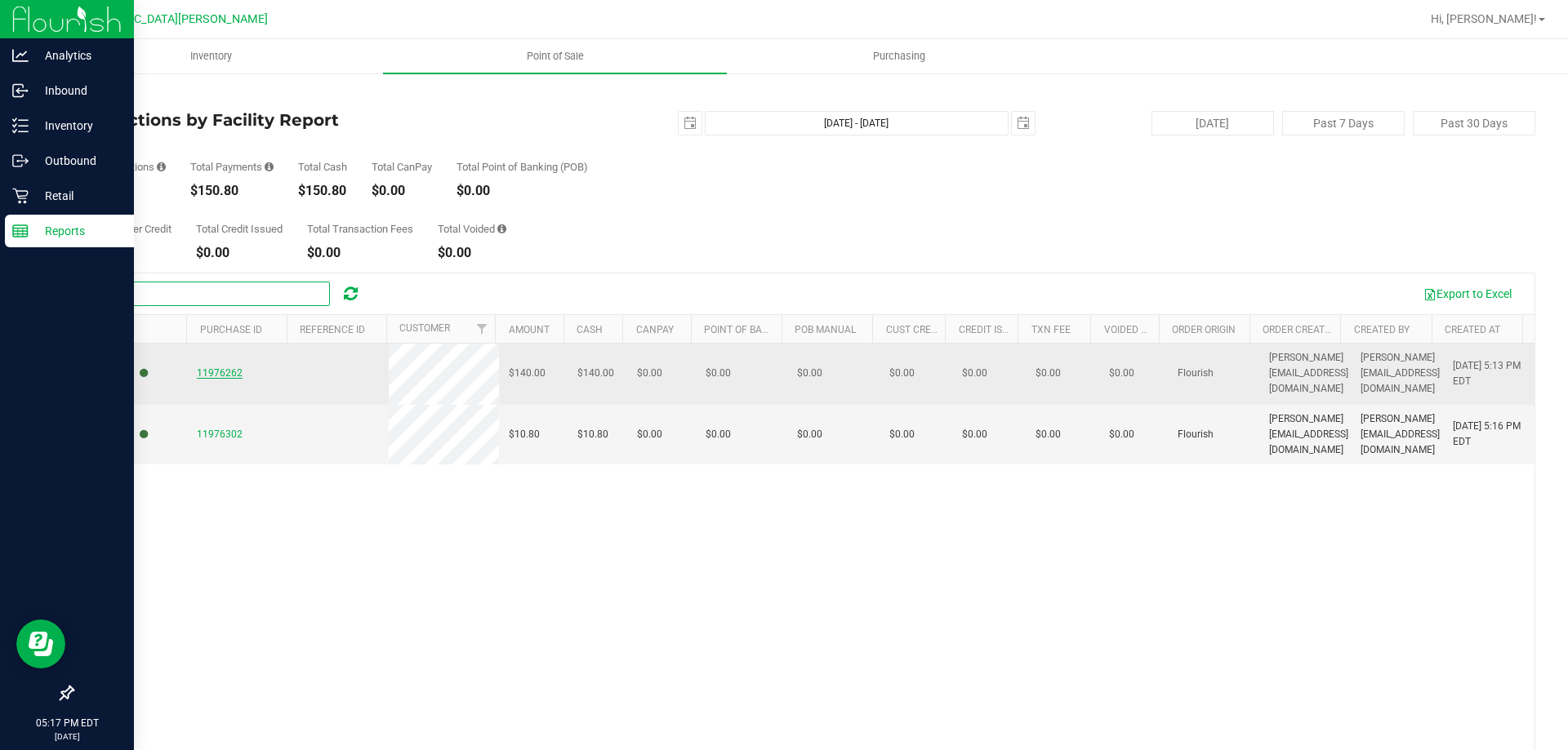
type input "dee"
click at [220, 368] on span "11976262" at bounding box center [220, 373] width 46 height 11
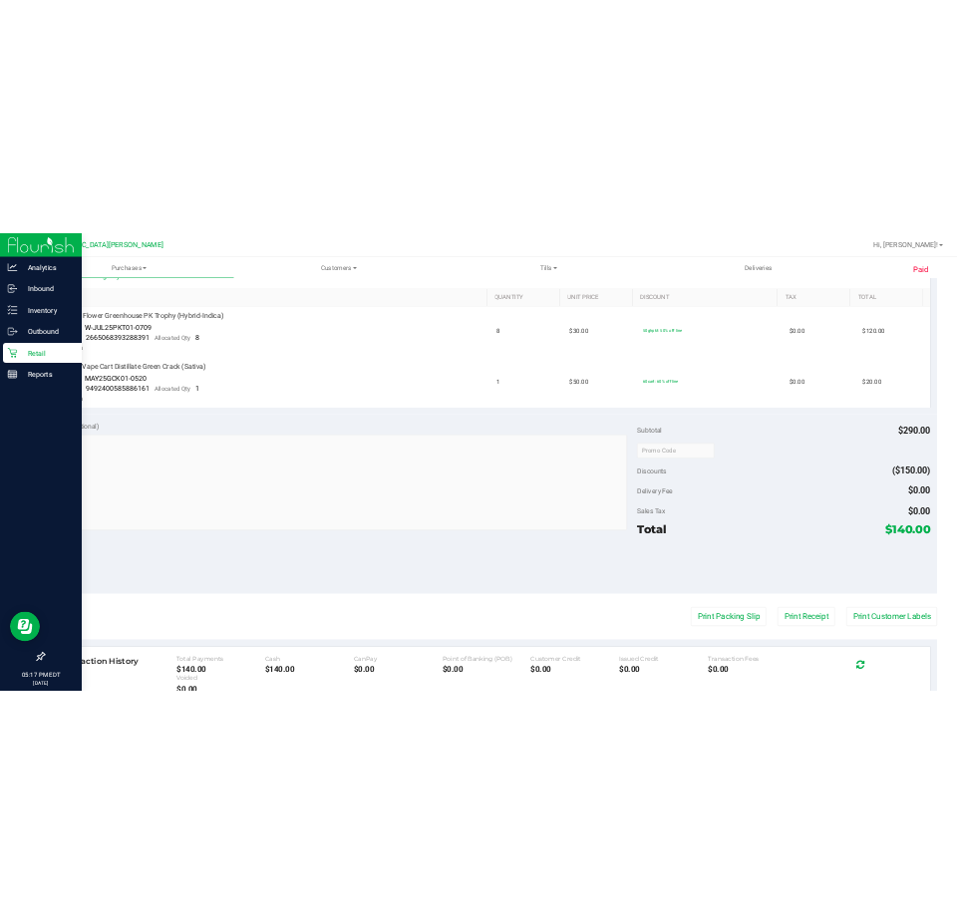
scroll to position [598, 0]
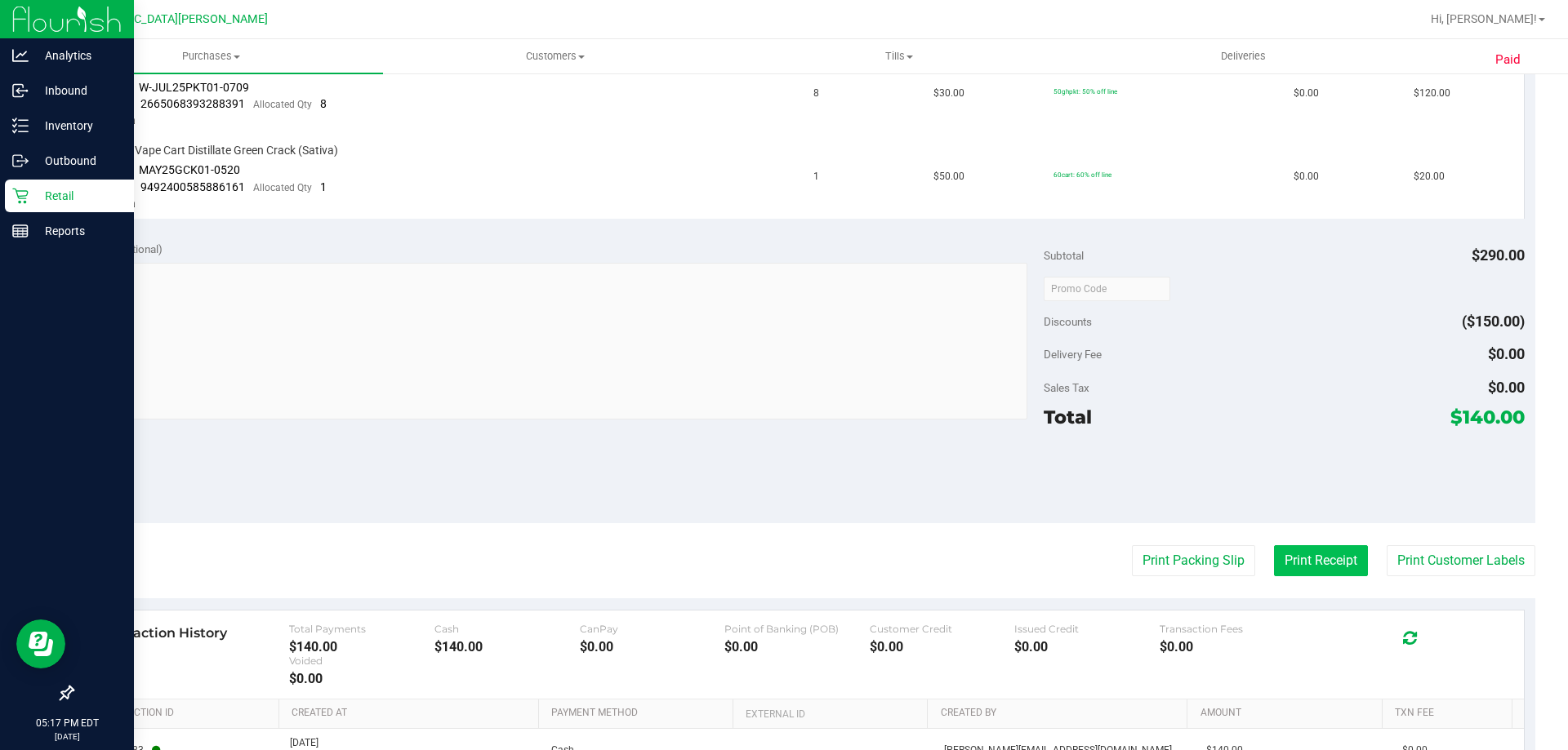
click at [1156, 562] on button "Print Receipt" at bounding box center [1321, 561] width 94 height 31
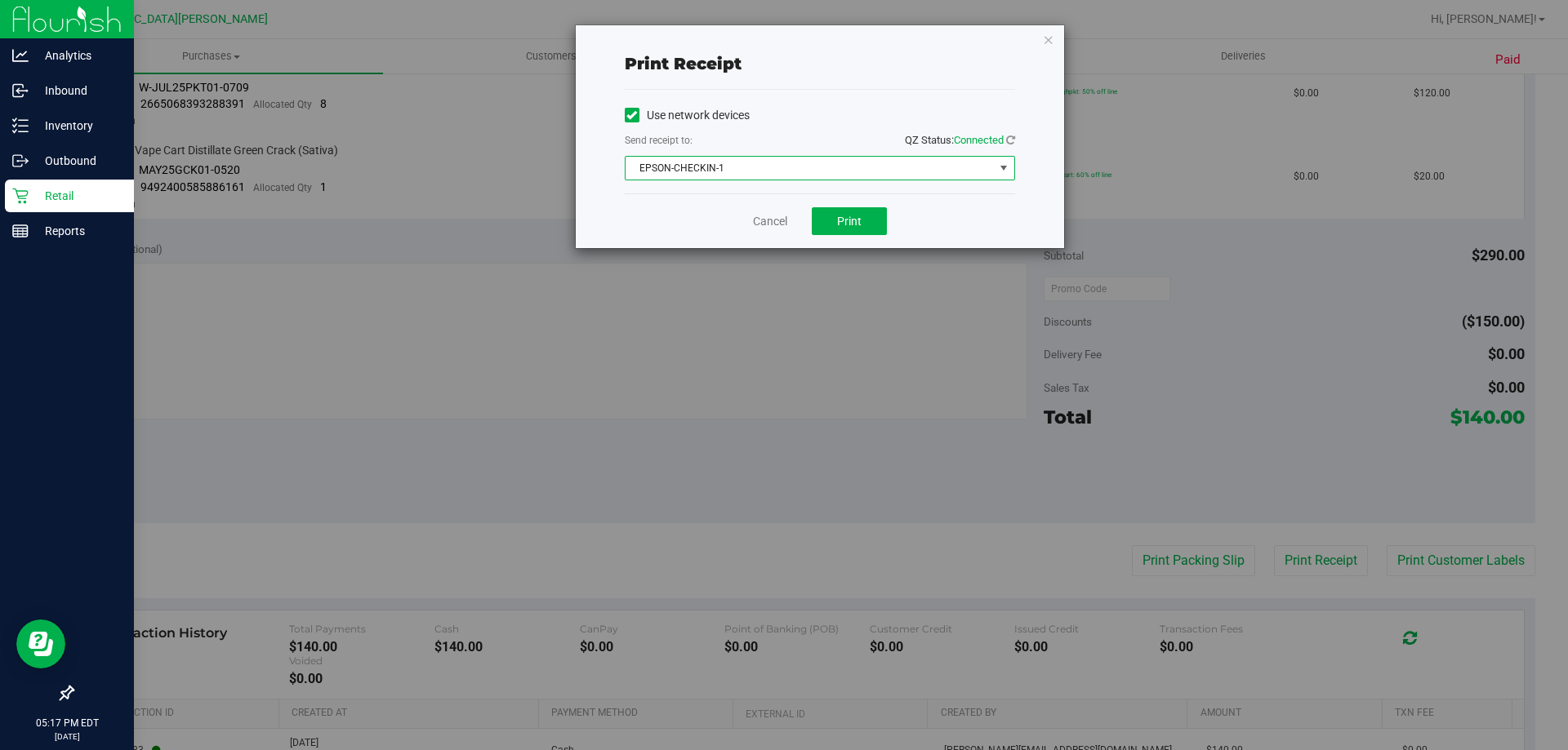
click at [877, 165] on span "EPSON-CHECKIN-1" at bounding box center [810, 168] width 369 height 23
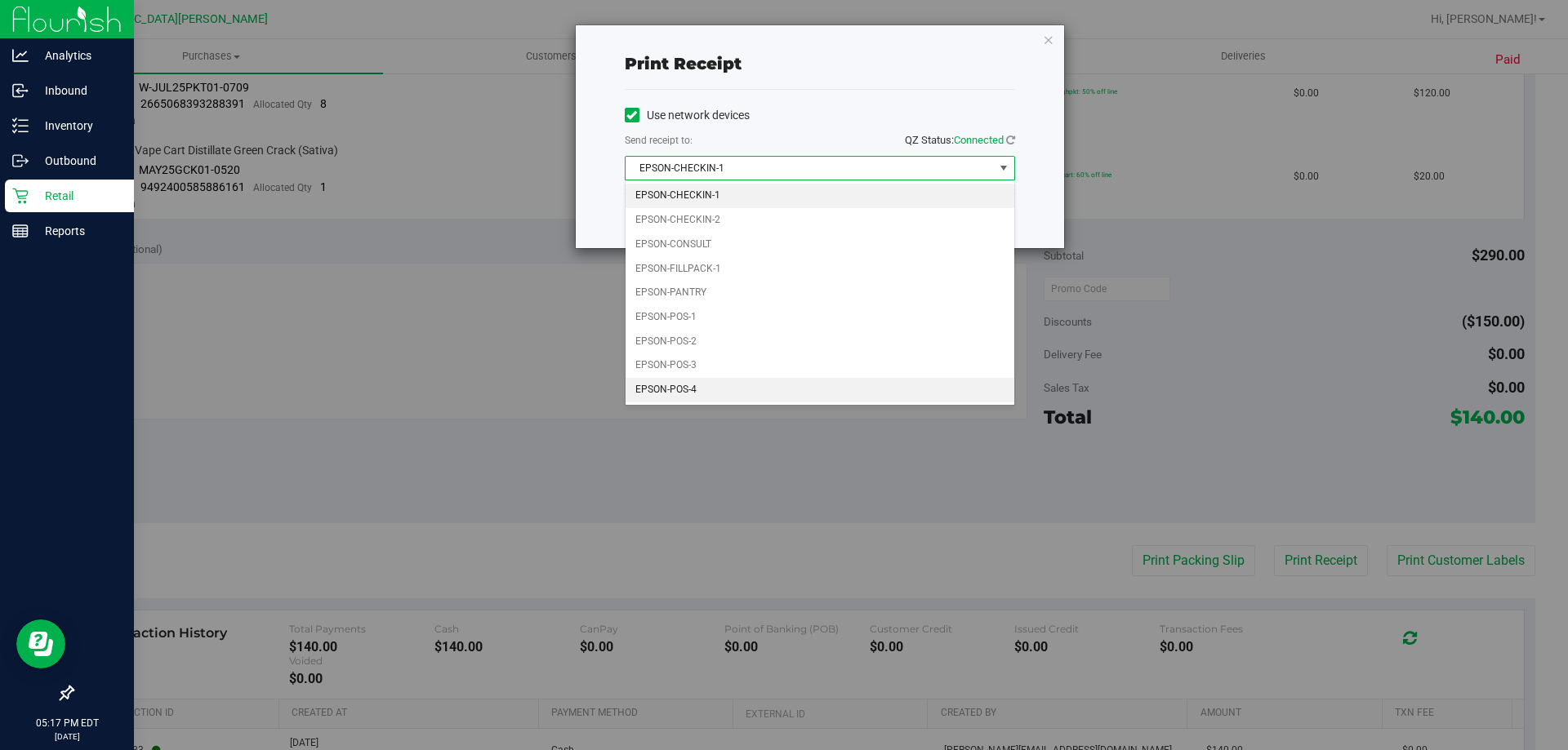
click at [835, 390] on li "EPSON-POS-4" at bounding box center [820, 391] width 389 height 25
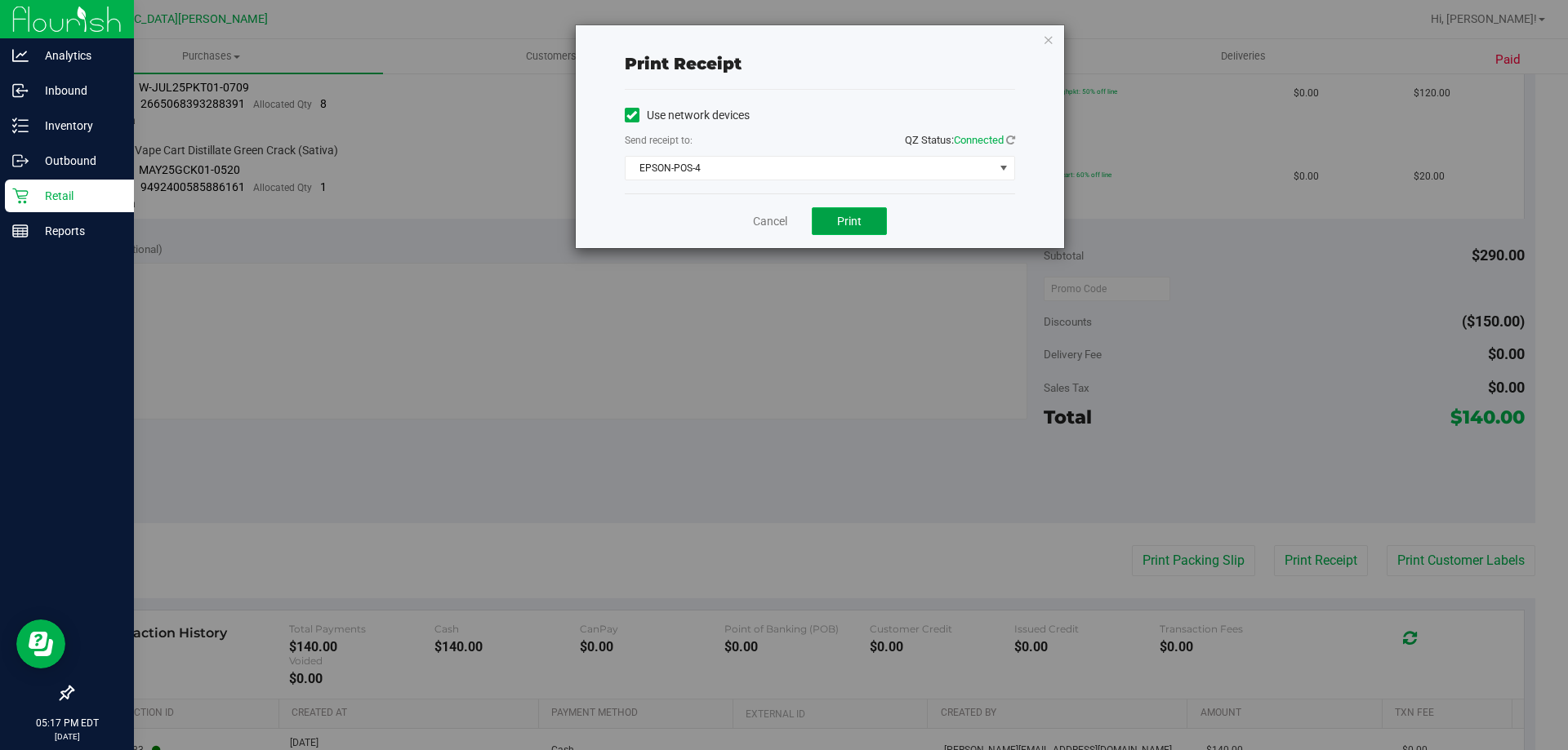
click at [843, 227] on span "Print" at bounding box center [850, 221] width 25 height 13
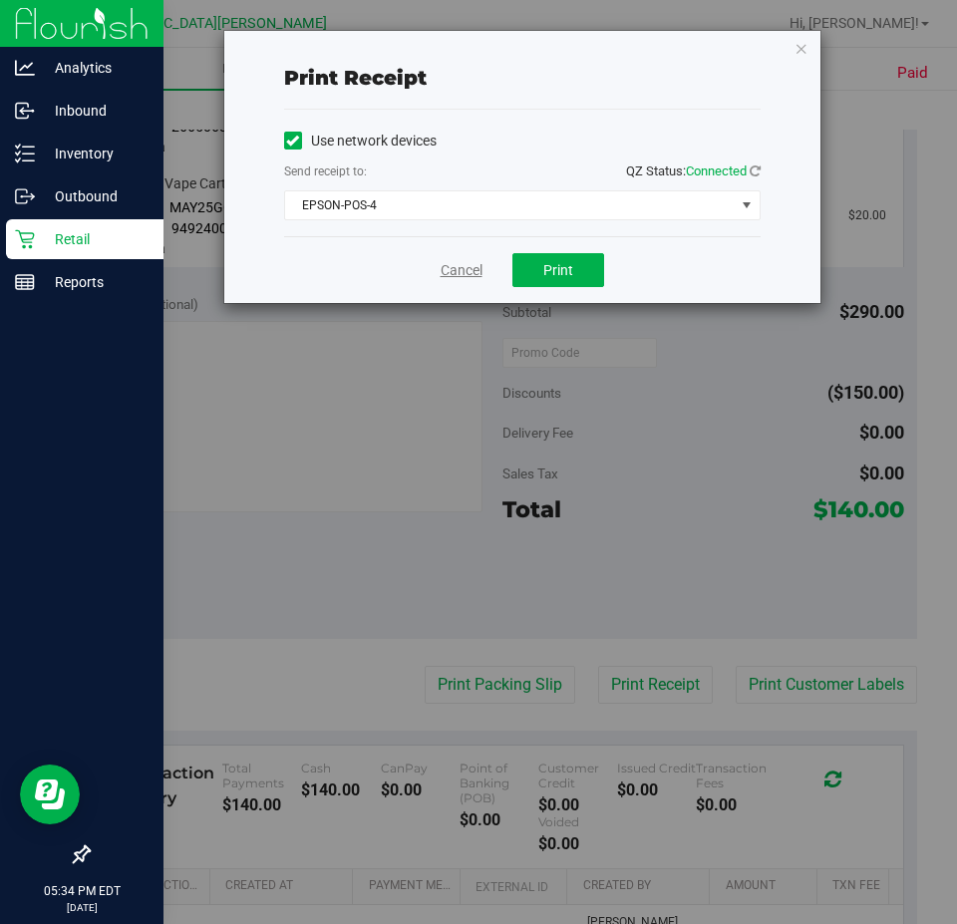
click at [456, 262] on link "Cancel" at bounding box center [462, 270] width 42 height 21
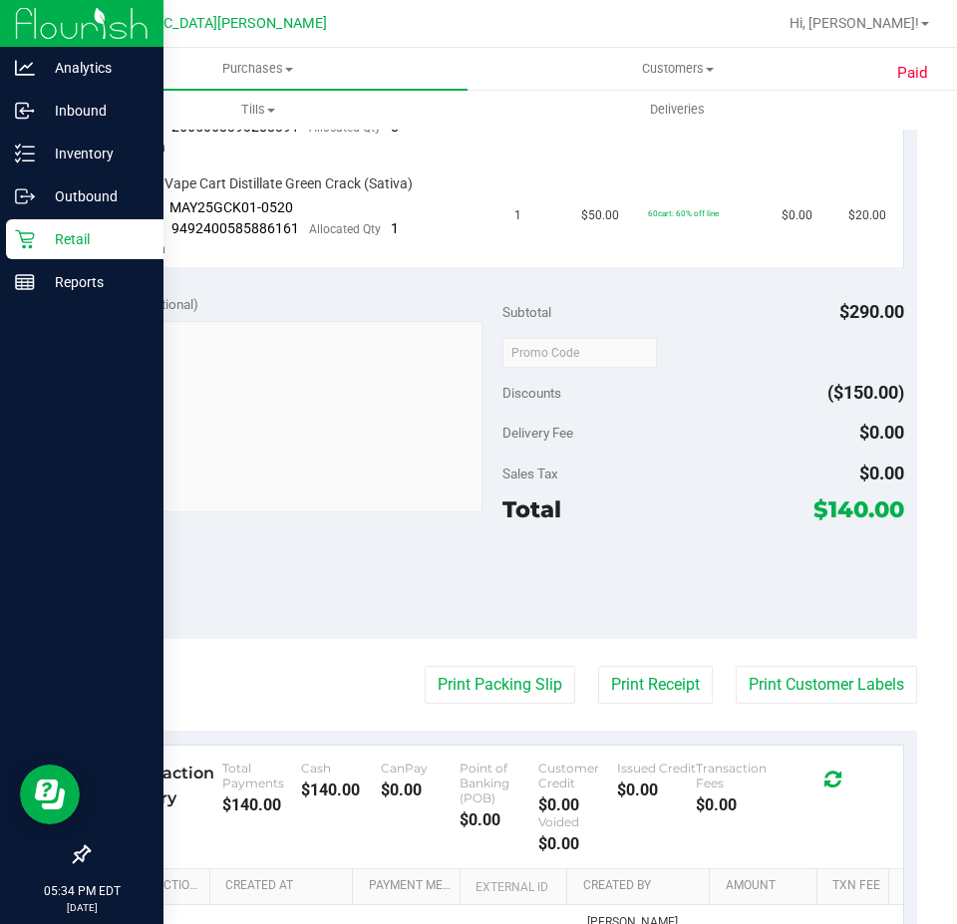
click at [32, 241] on icon at bounding box center [25, 239] width 20 height 20
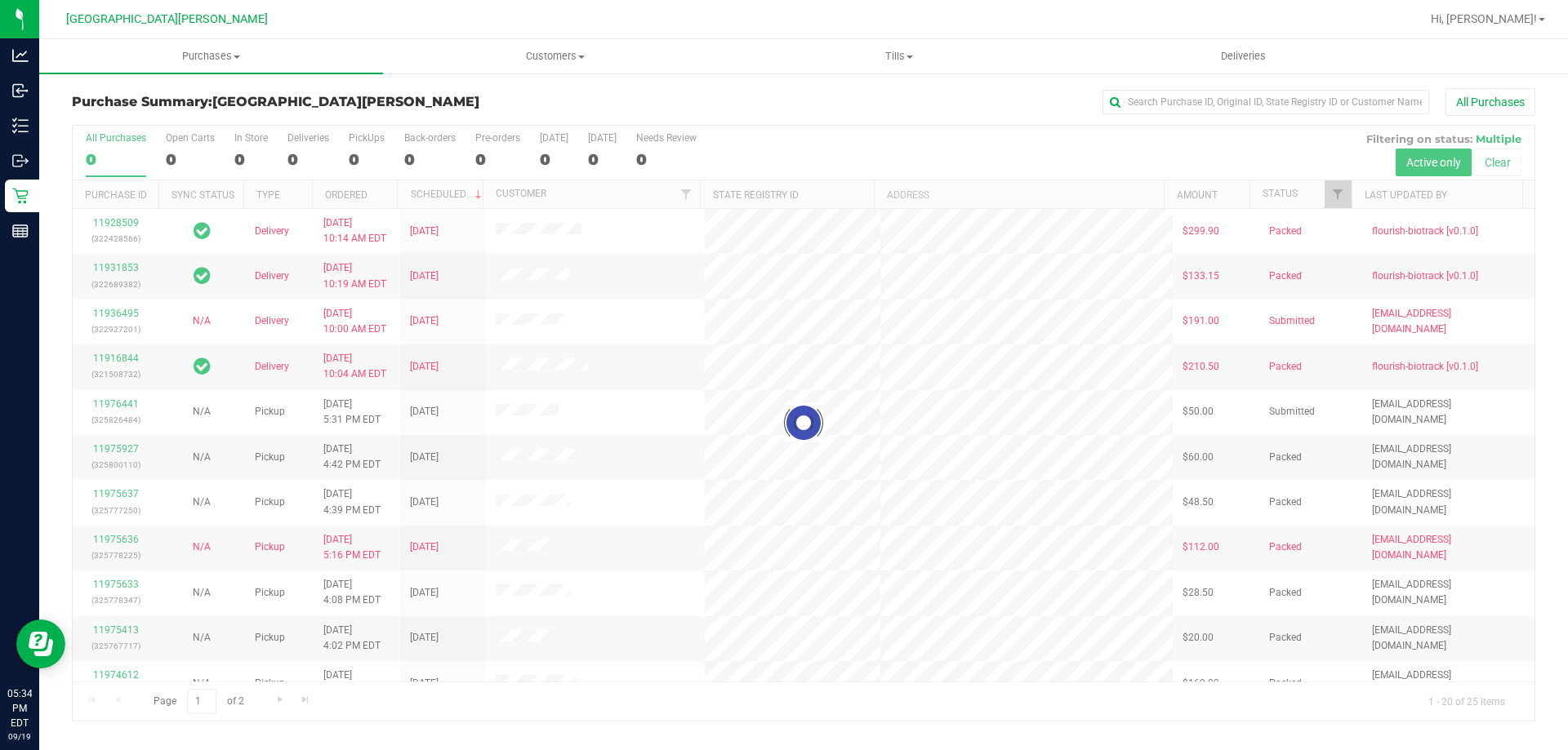
click at [365, 148] on div at bounding box center [804, 423] width 1462 height 595
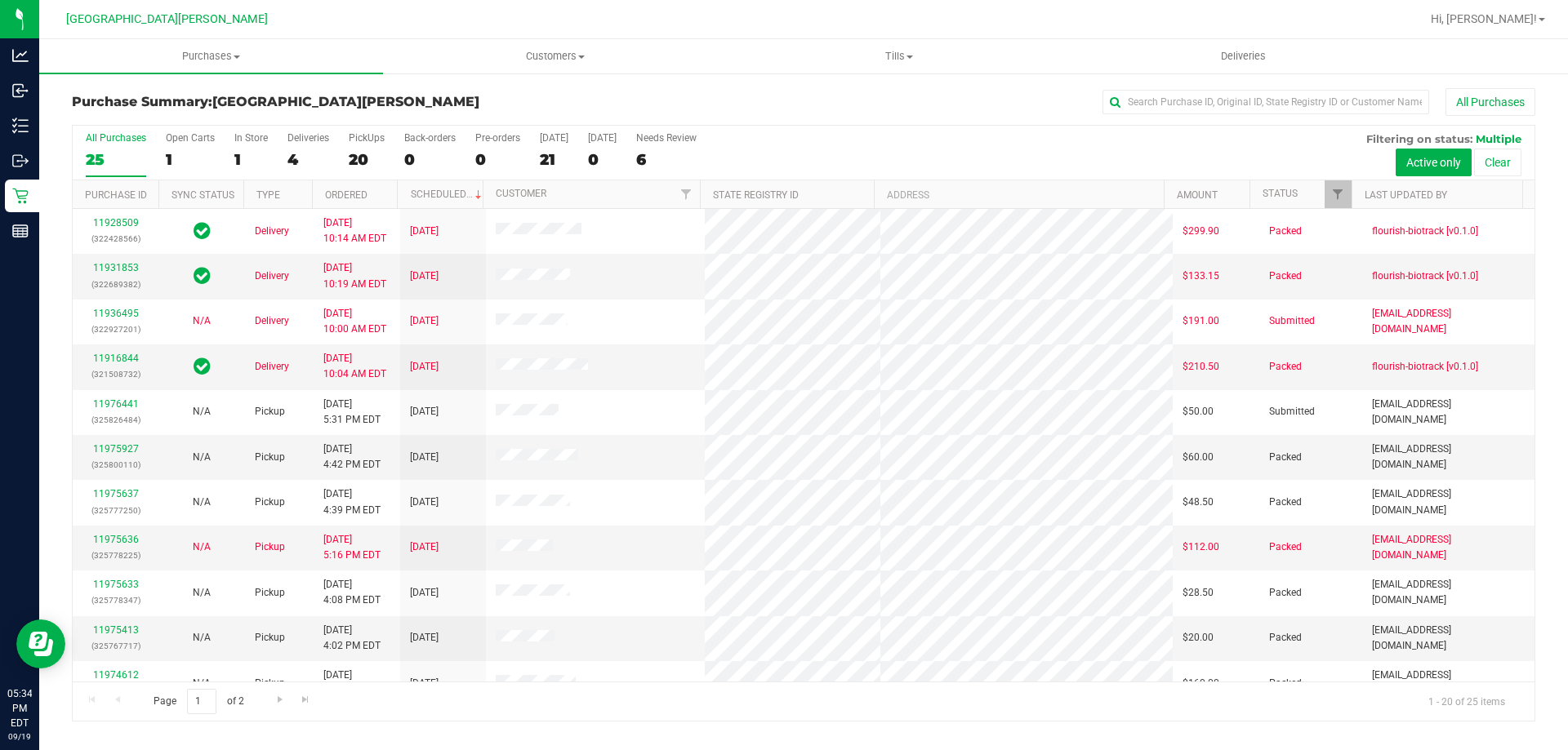
click at [365, 148] on label "PickUps 20" at bounding box center [367, 155] width 36 height 45
click at [0, 0] on input "PickUps 20" at bounding box center [0, 0] width 0 height 0
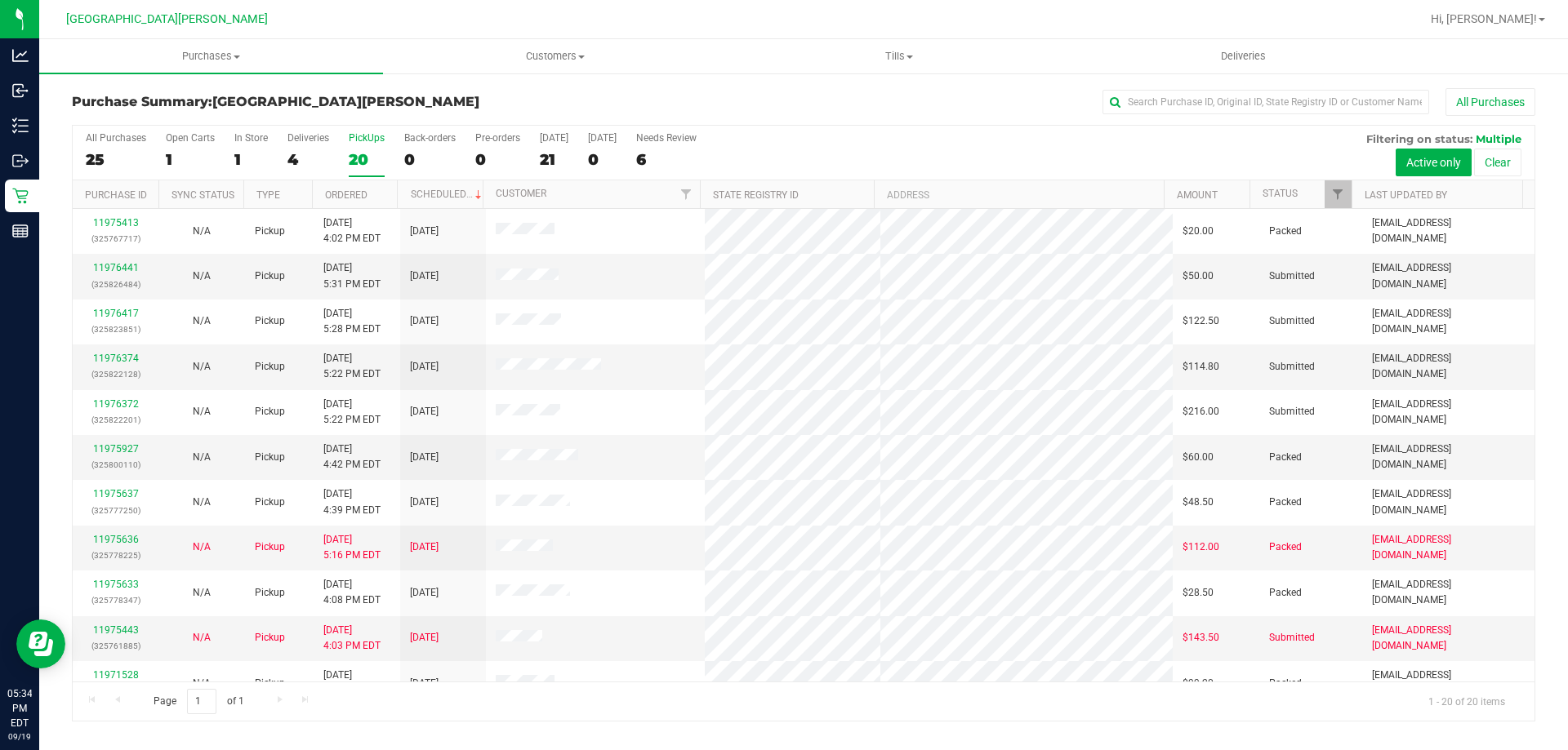
click at [369, 150] on div "20" at bounding box center [367, 159] width 36 height 19
click at [0, 0] on input "PickUps 20" at bounding box center [0, 0] width 0 height 0
click at [128, 632] on link "11975443" at bounding box center [116, 630] width 46 height 11
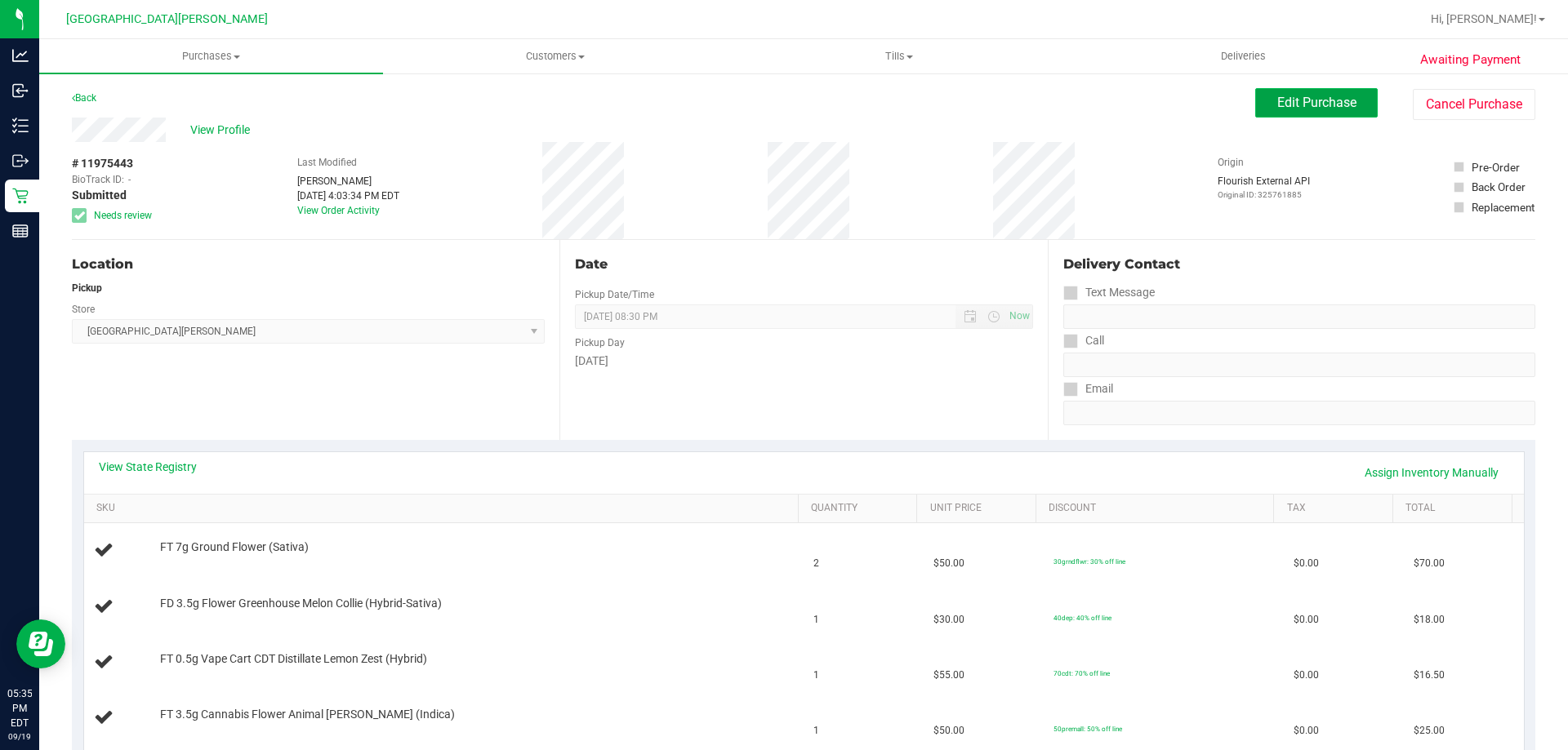
click at [1156, 111] on button "Edit Purchase" at bounding box center [1316, 103] width 123 height 29
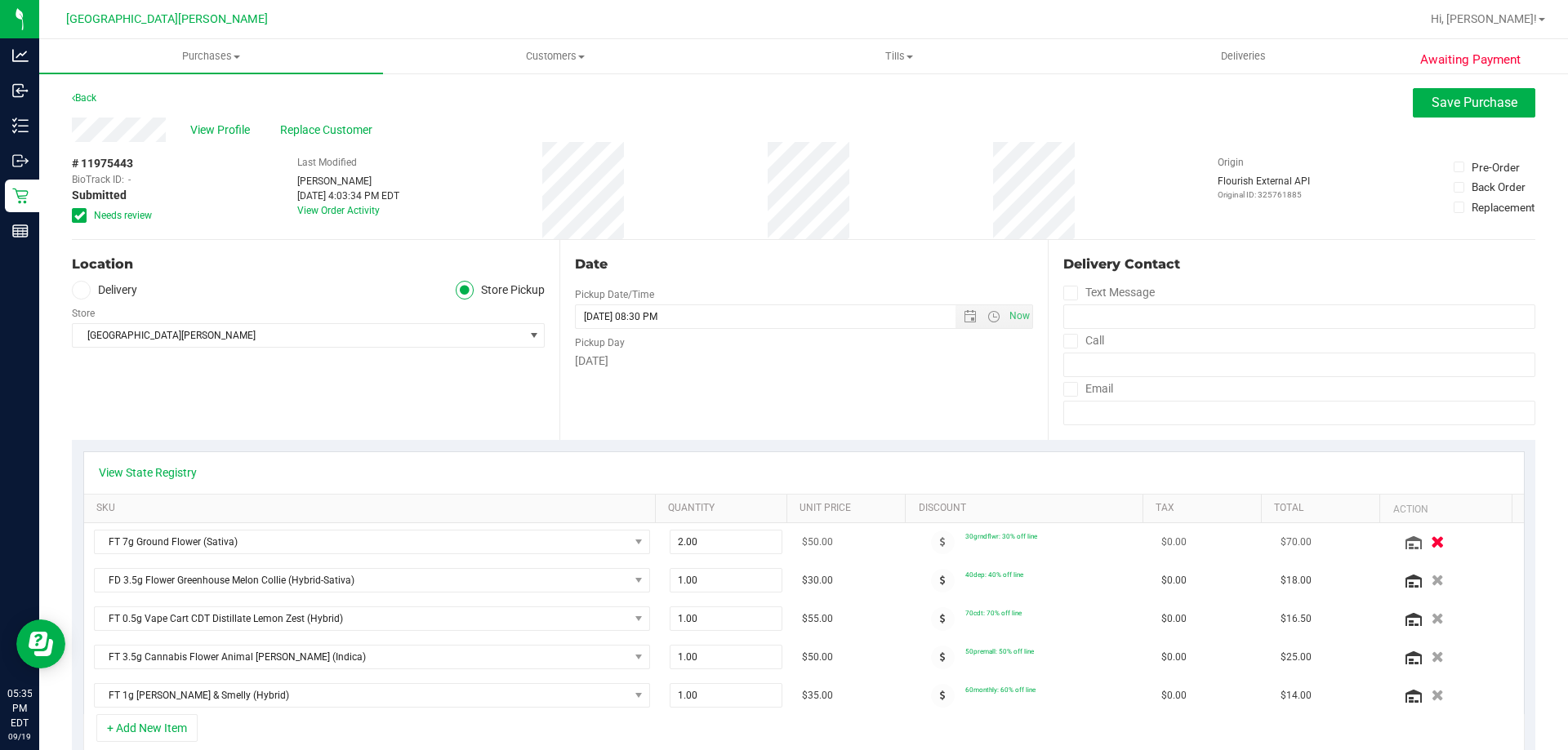
click at [1156, 549] on icon "button" at bounding box center [1438, 542] width 14 height 12
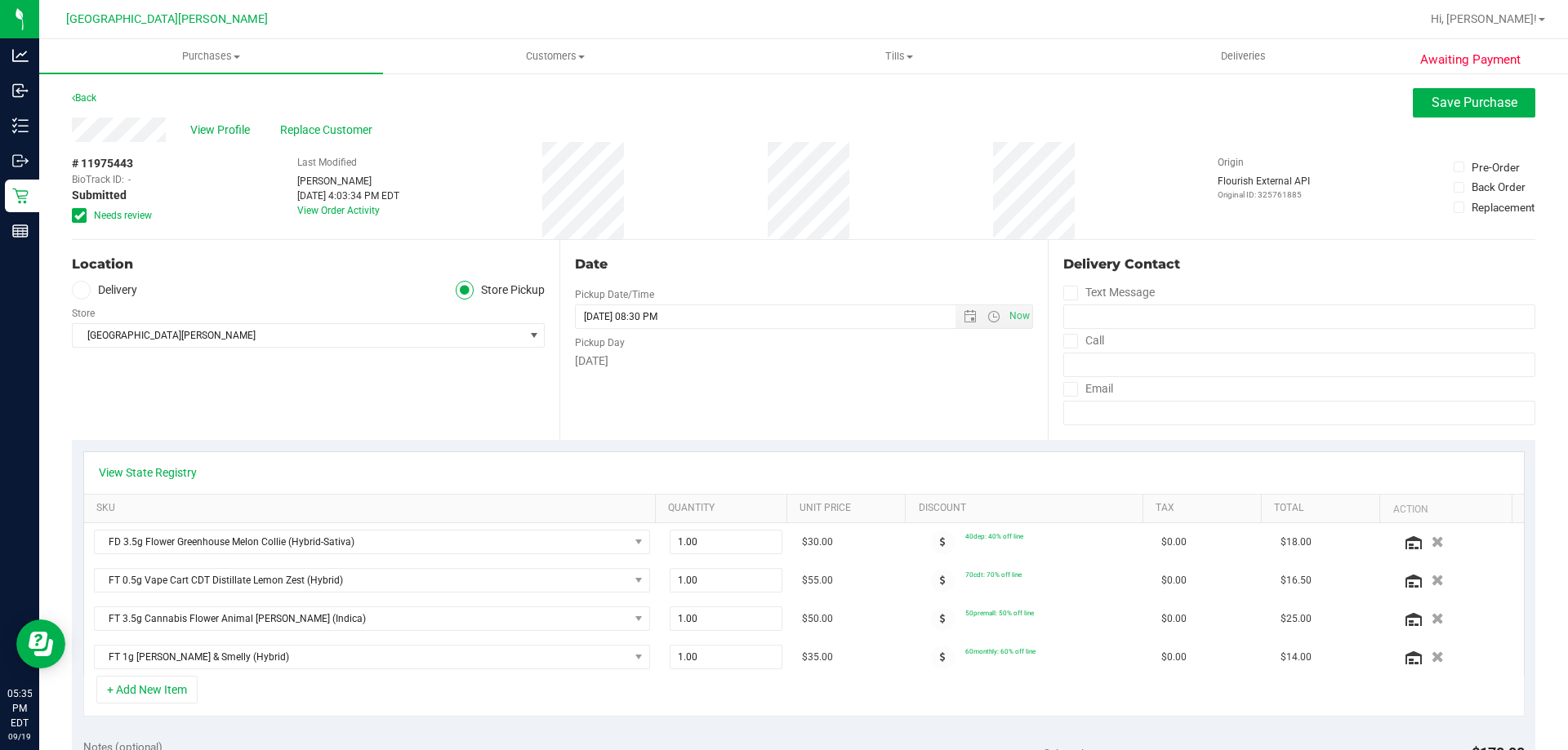
click at [120, 482] on div "View State Registry" at bounding box center [804, 472] width 1440 height 42
click at [127, 475] on link "View State Registry" at bounding box center [148, 472] width 98 height 16
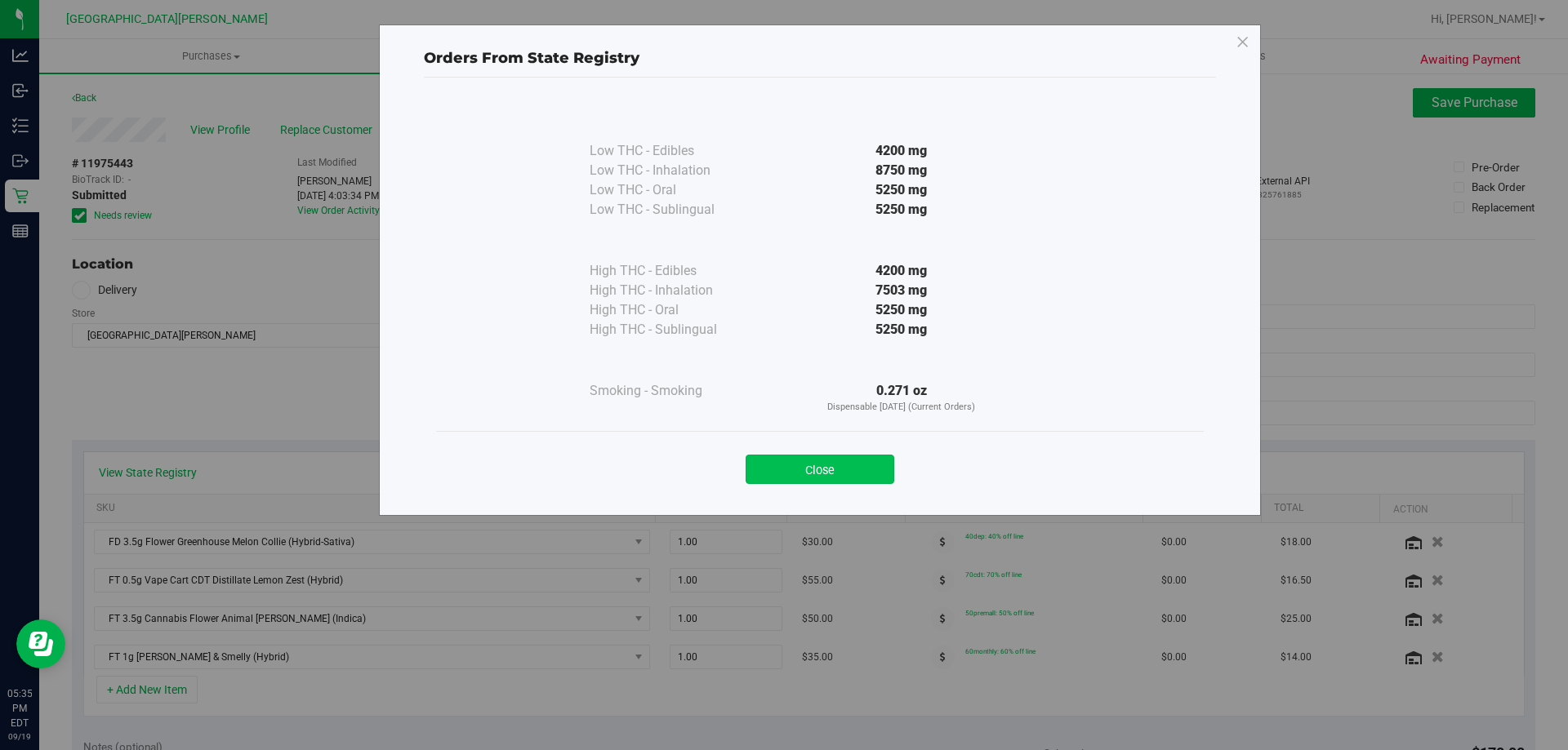
click at [823, 477] on button "Close" at bounding box center [819, 469] width 148 height 29
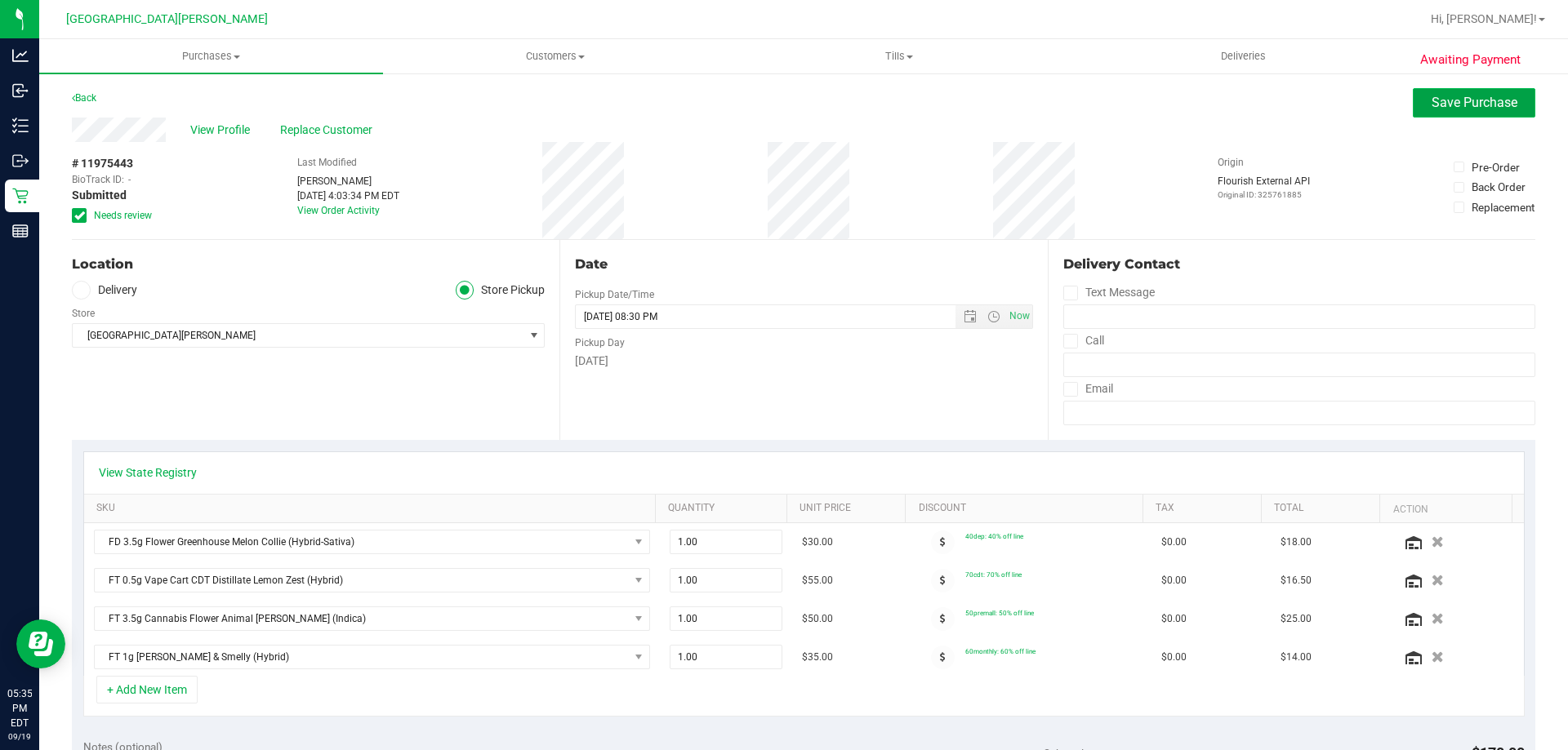
click at [1156, 104] on span "Save Purchase" at bounding box center [1475, 102] width 86 height 16
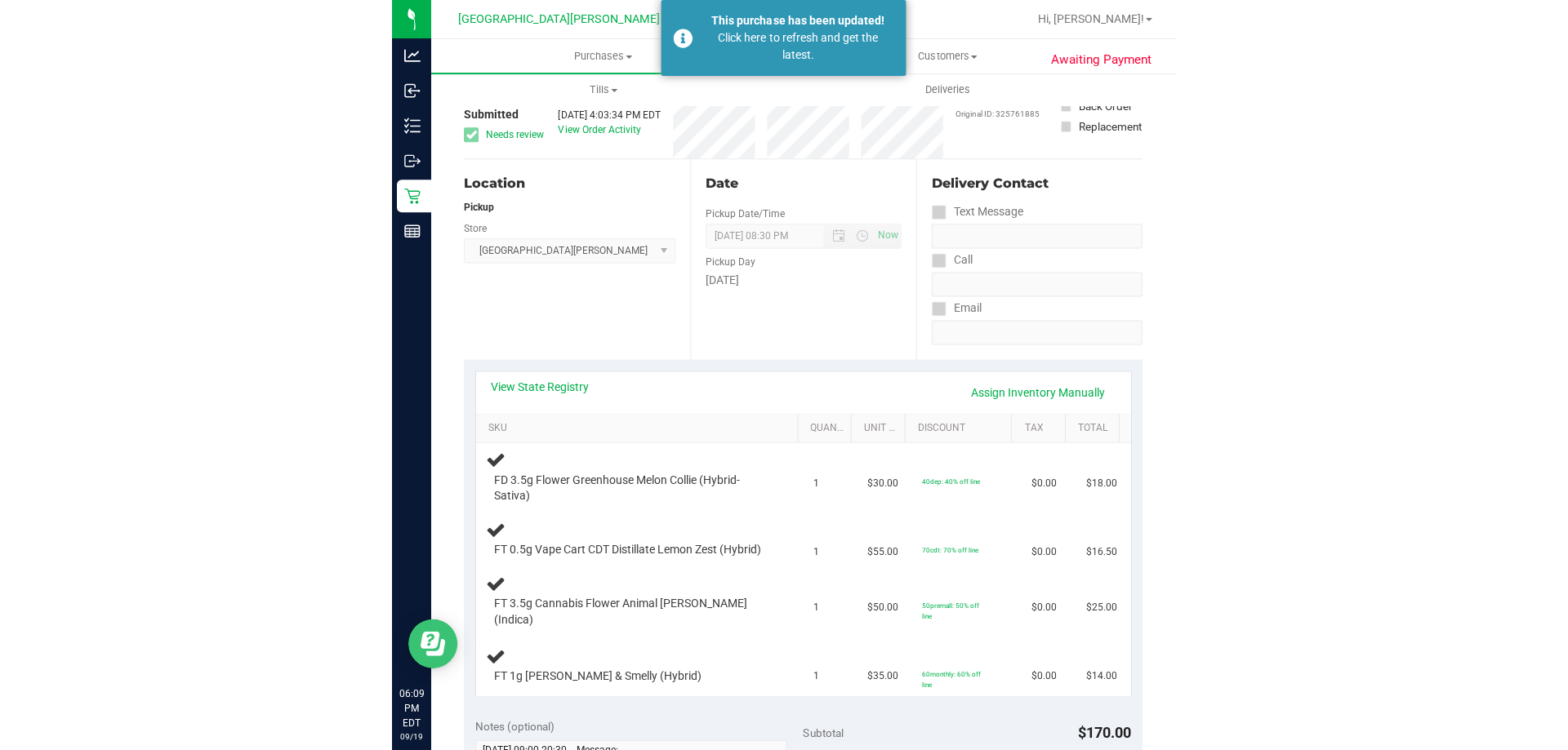
scroll to position [245, 0]
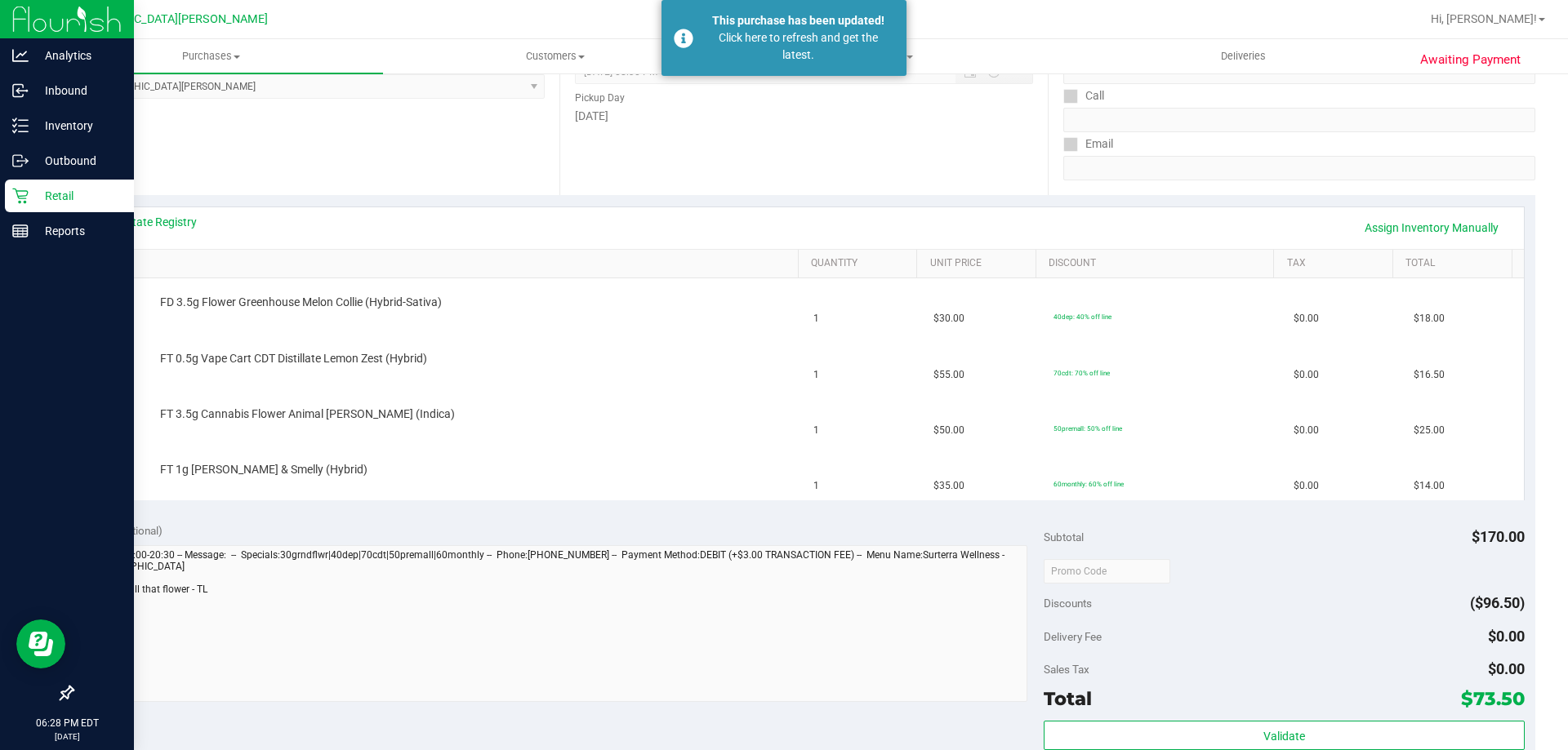
click at [49, 192] on p "Retail" at bounding box center [78, 196] width 98 height 20
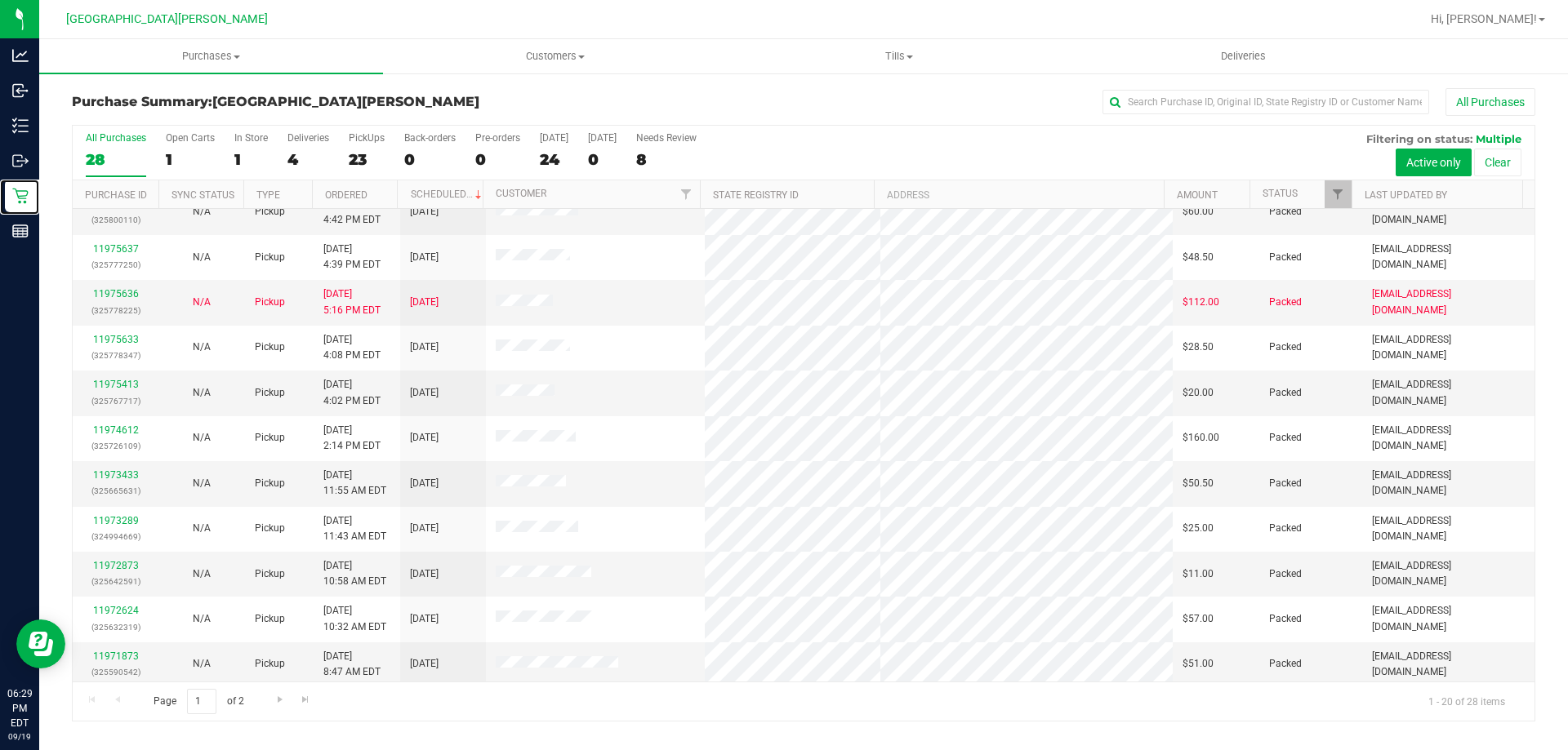
scroll to position [431, 0]
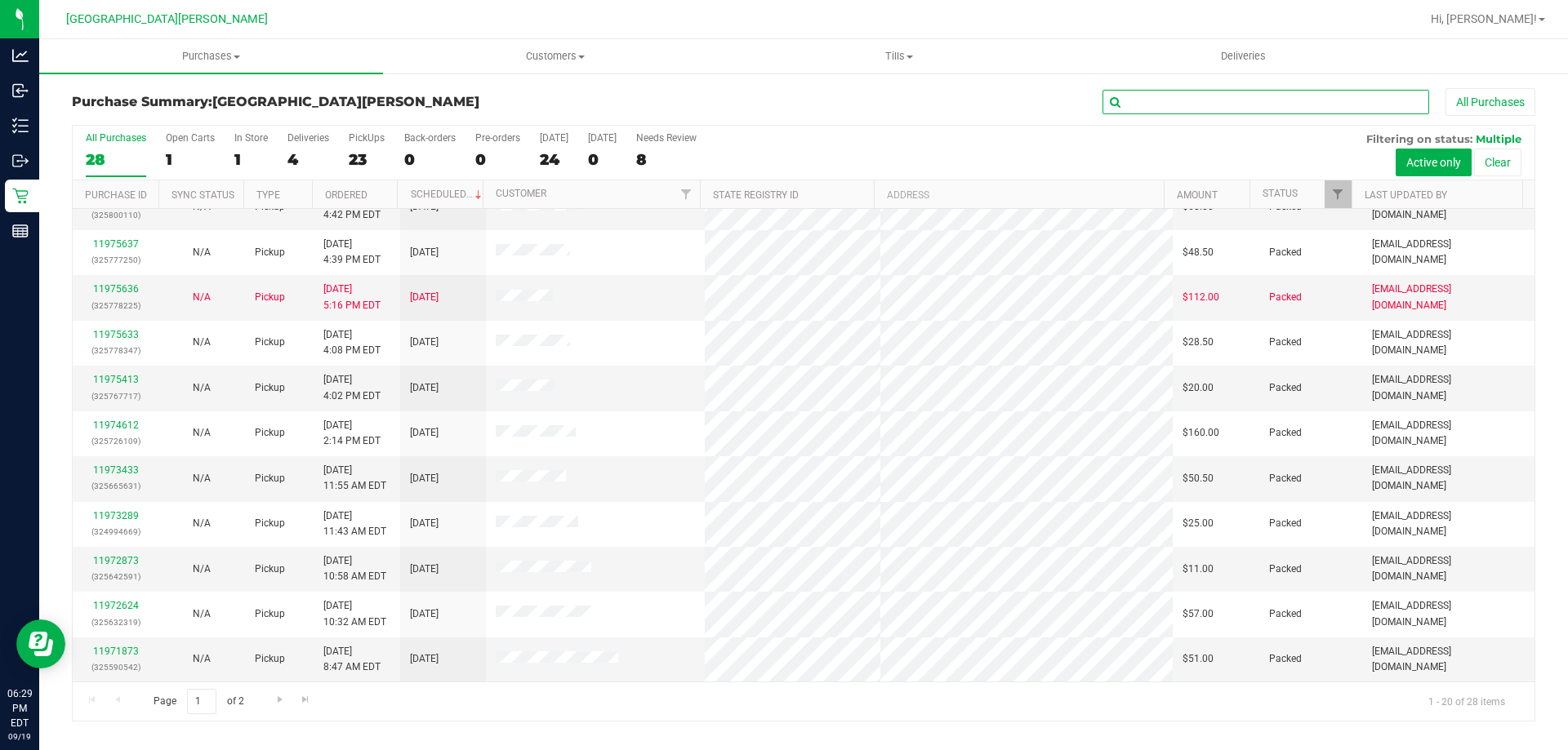
click at [1141, 106] on input "text" at bounding box center [1266, 102] width 327 height 25
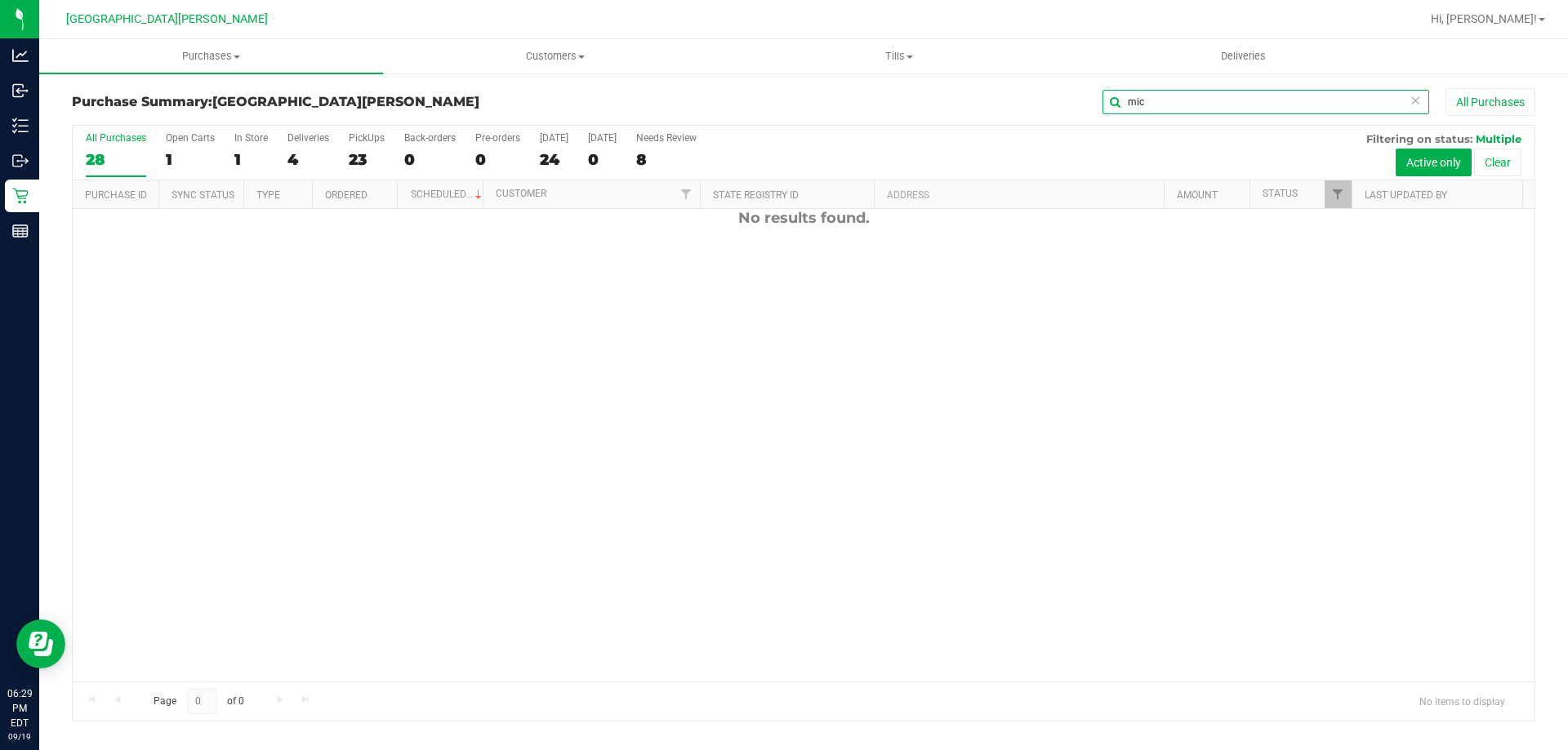
scroll to position [0, 0]
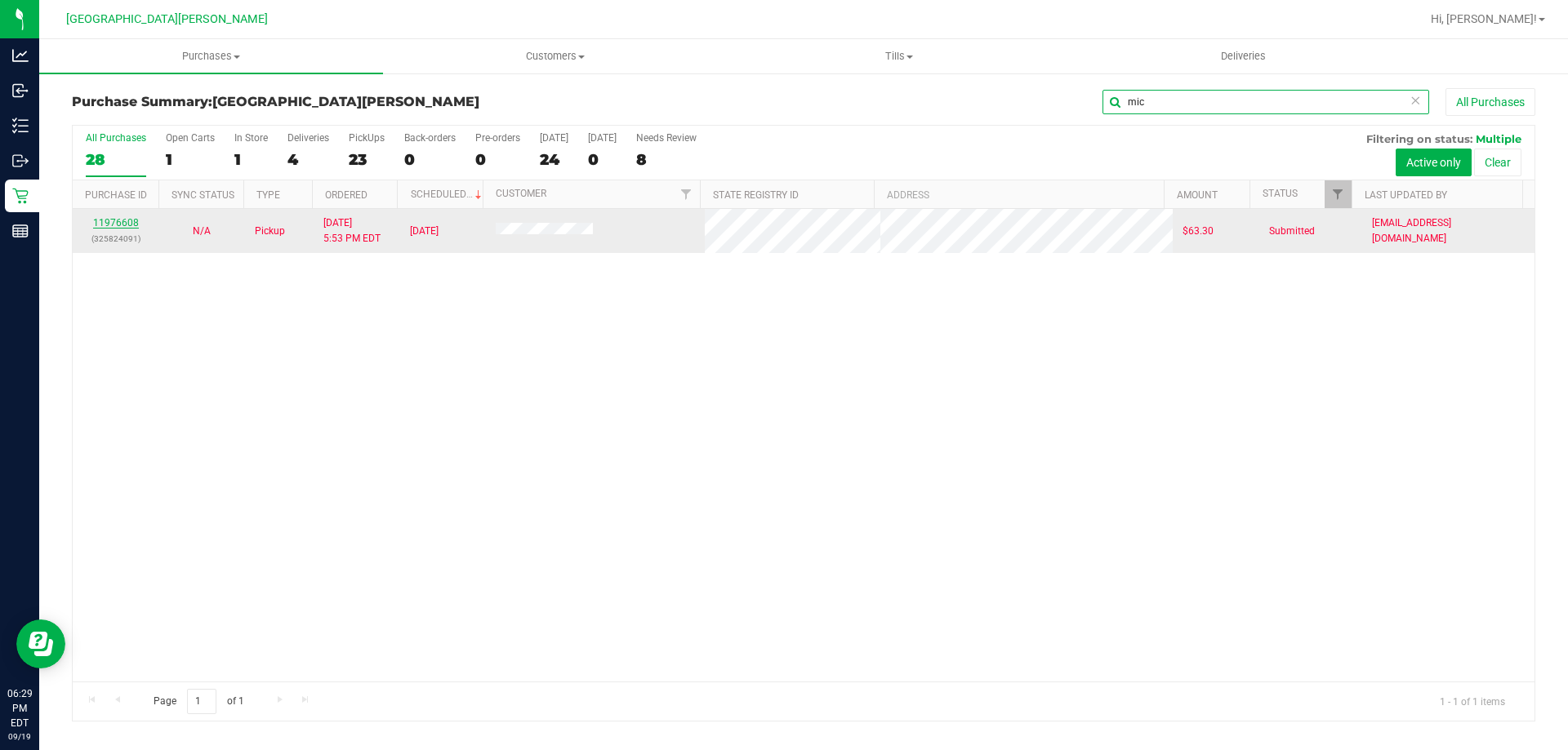
type input "mic"
click at [131, 224] on link "11976608" at bounding box center [116, 223] width 46 height 11
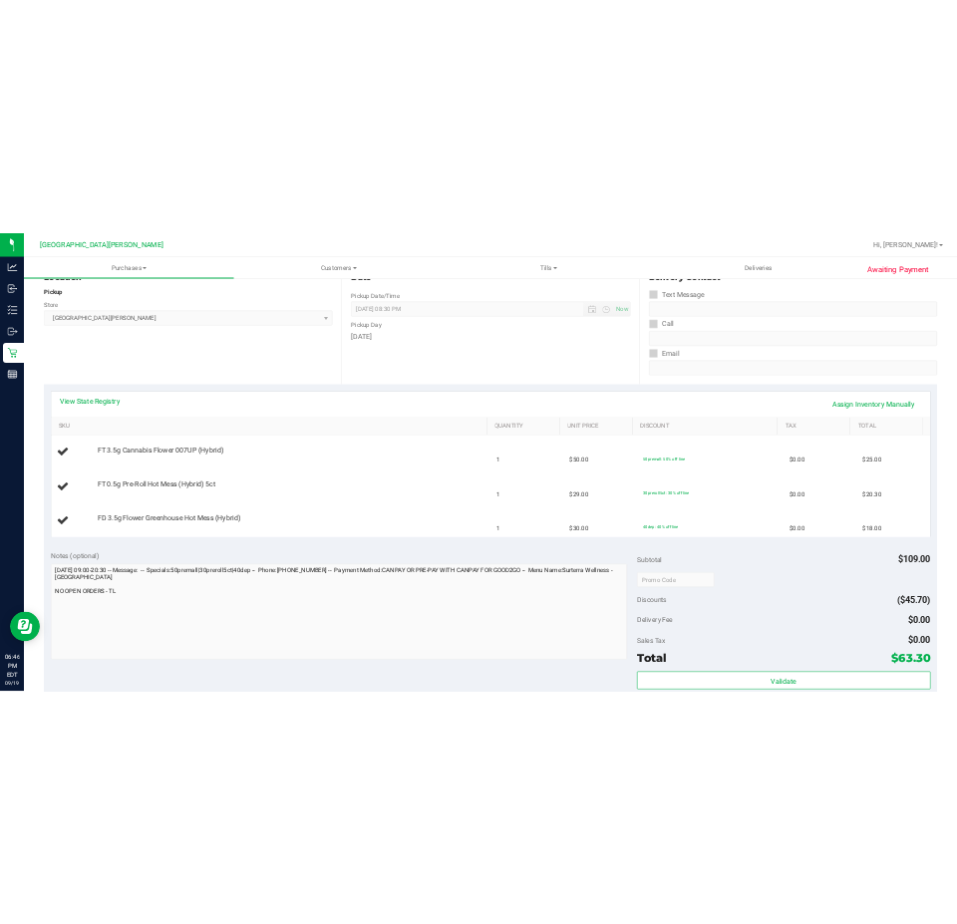
scroll to position [299, 0]
